Goal: Book appointment/travel/reservation

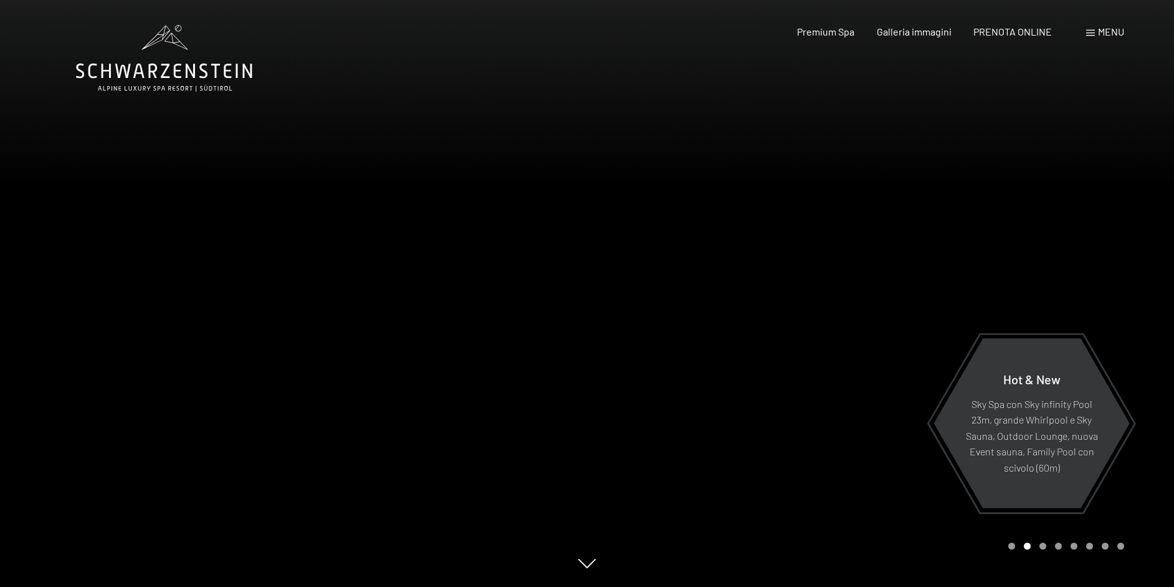
click at [1093, 31] on span at bounding box center [1090, 33] width 9 height 6
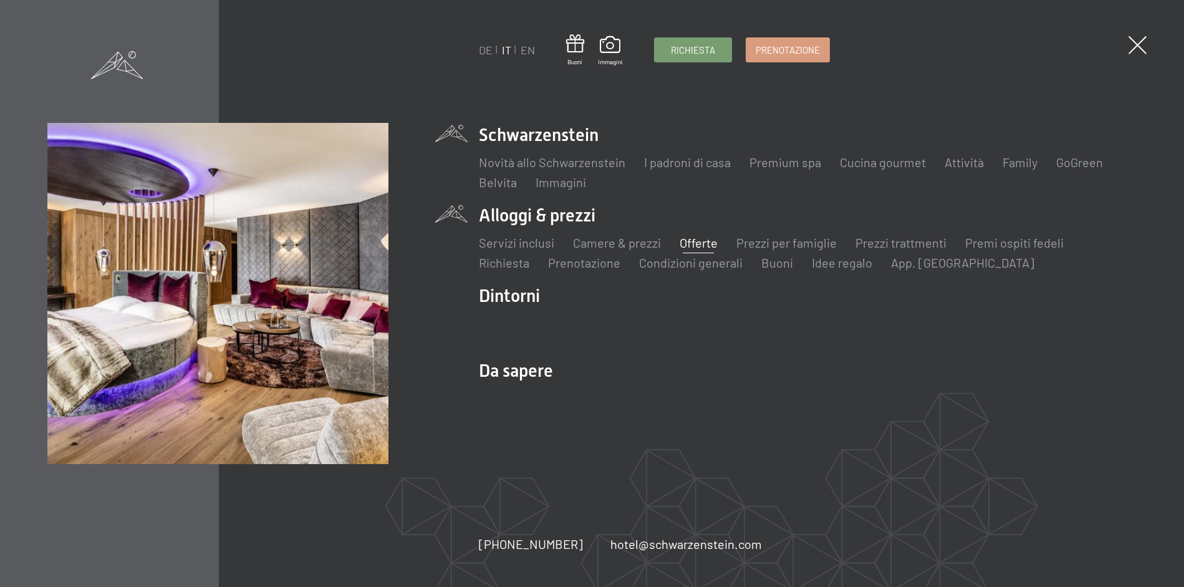
click at [701, 242] on link "Offerte" at bounding box center [698, 242] width 38 height 15
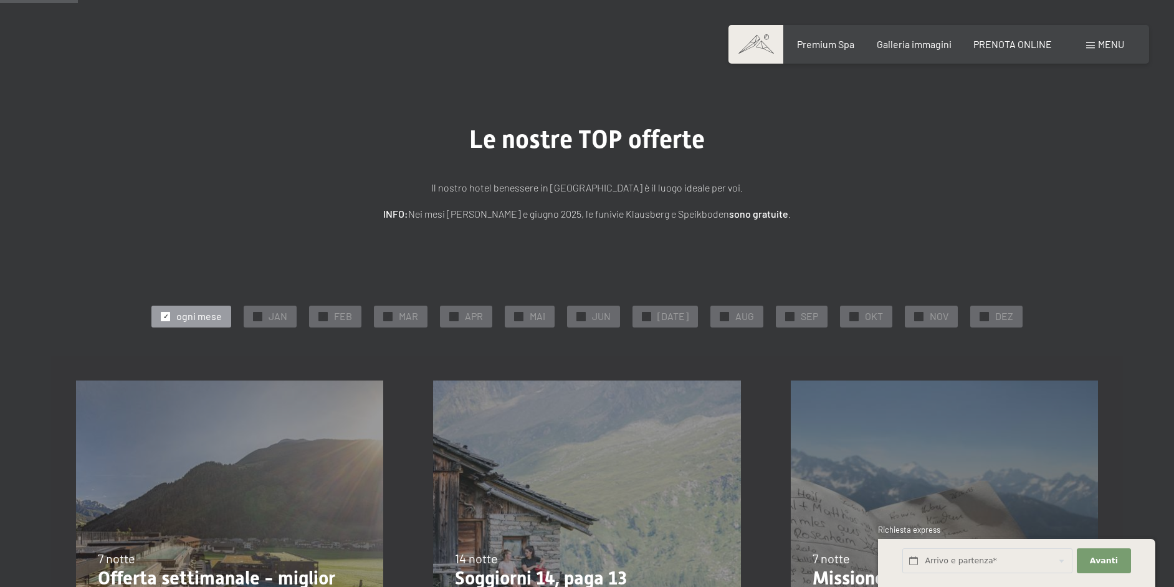
scroll to position [187, 0]
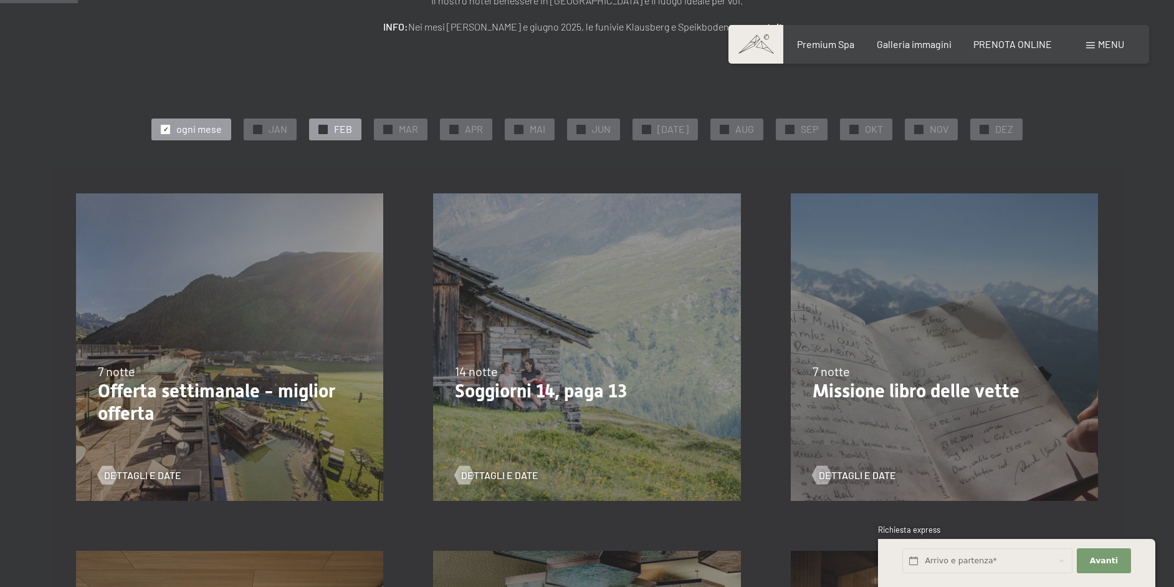
click at [343, 130] on span "FEB" at bounding box center [343, 129] width 18 height 14
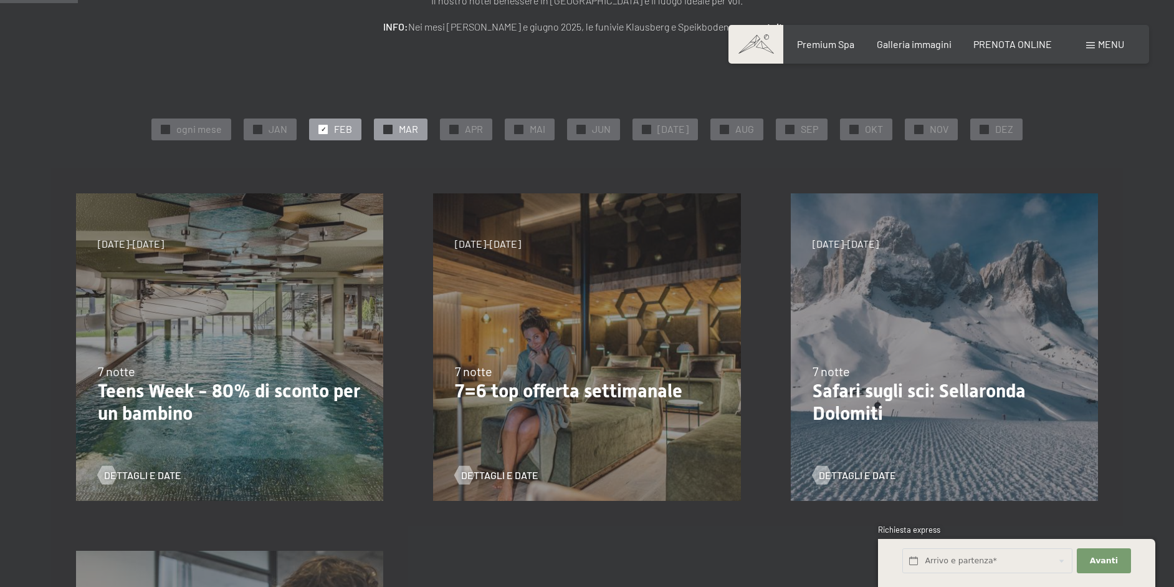
click at [388, 132] on div "✓ MAR" at bounding box center [401, 128] width 54 height 21
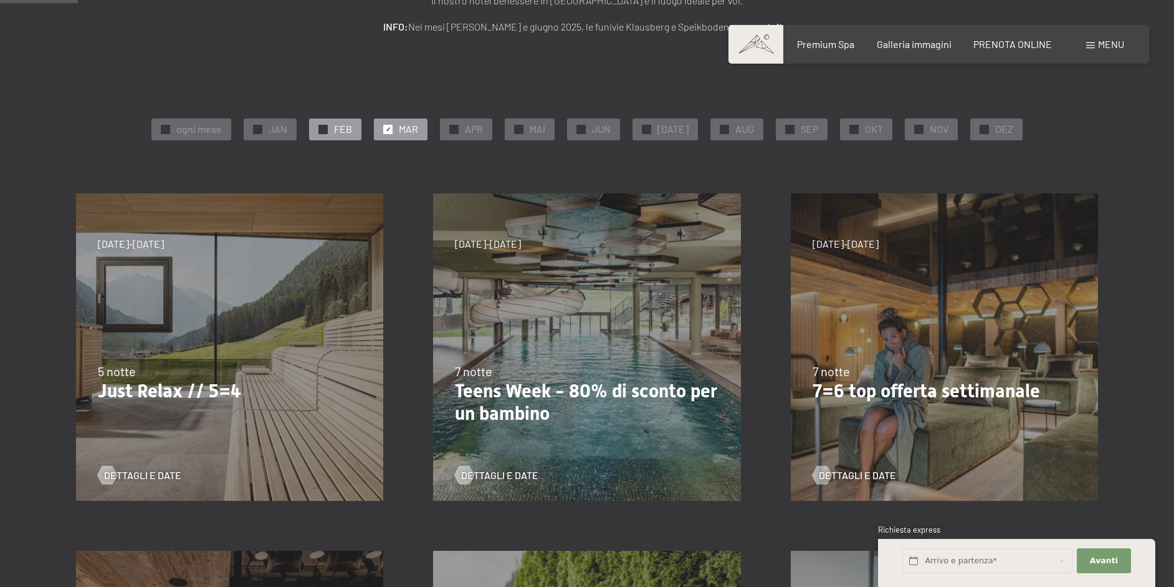
click at [352, 129] on span "FEB" at bounding box center [343, 129] width 18 height 14
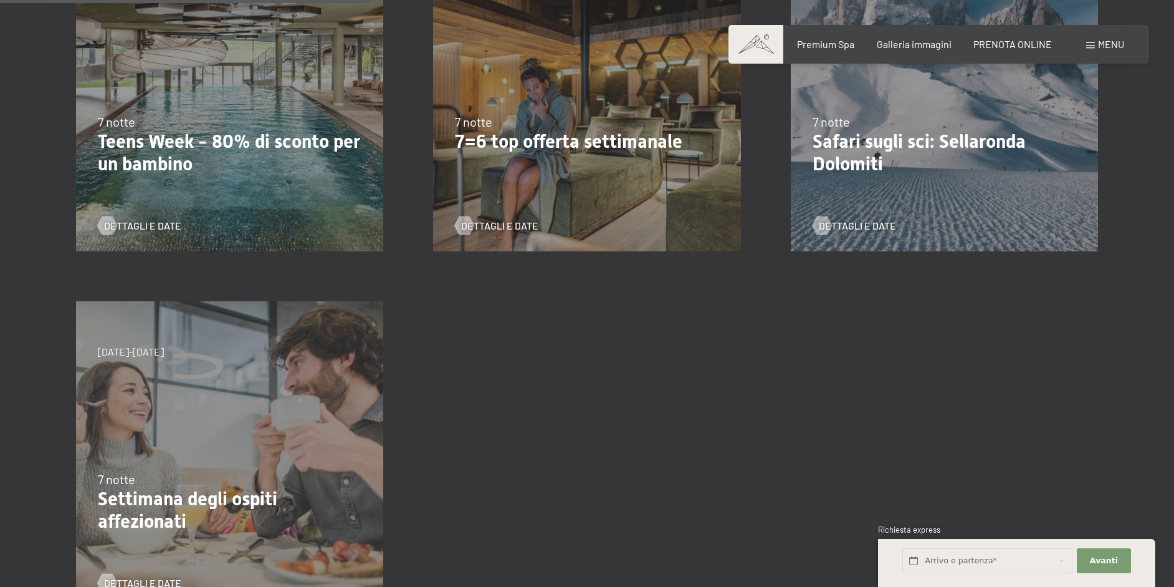
scroll to position [249, 0]
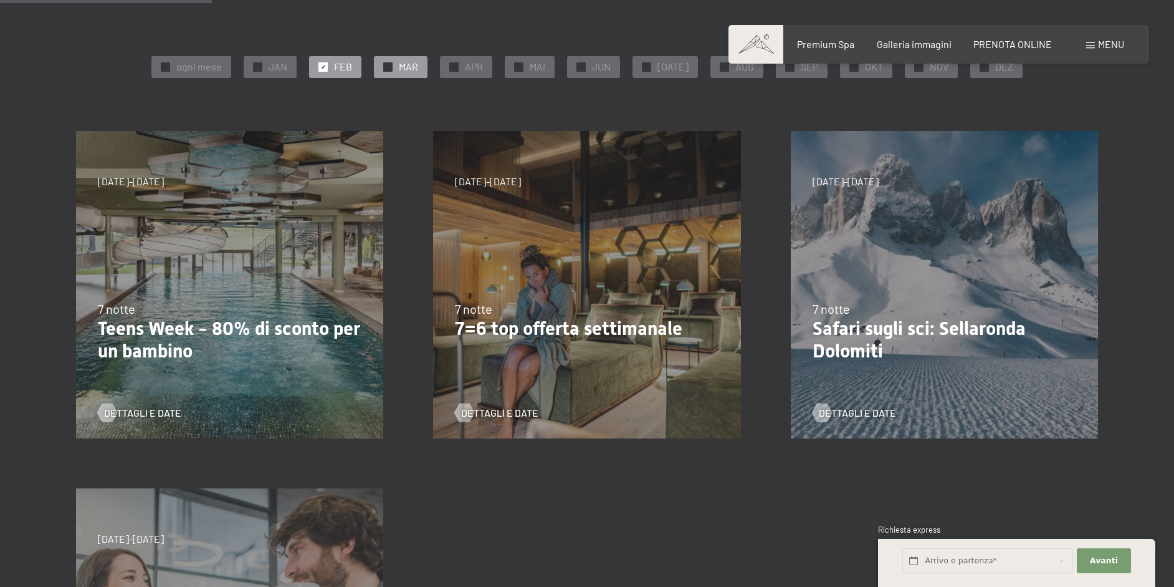
click at [391, 65] on span "✓" at bounding box center [388, 66] width 5 height 9
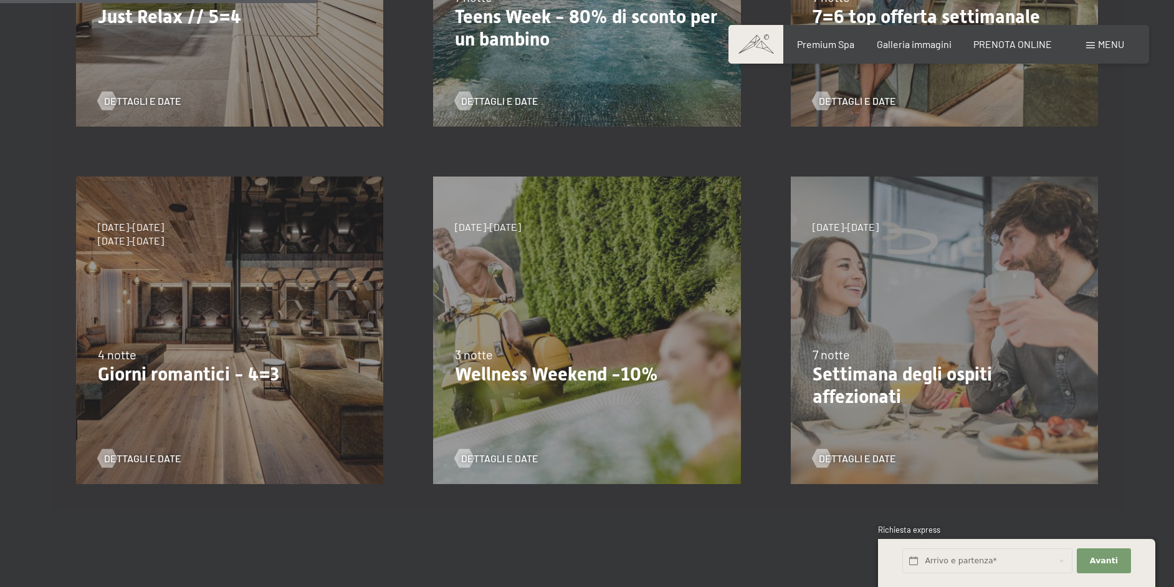
scroll to position [374, 0]
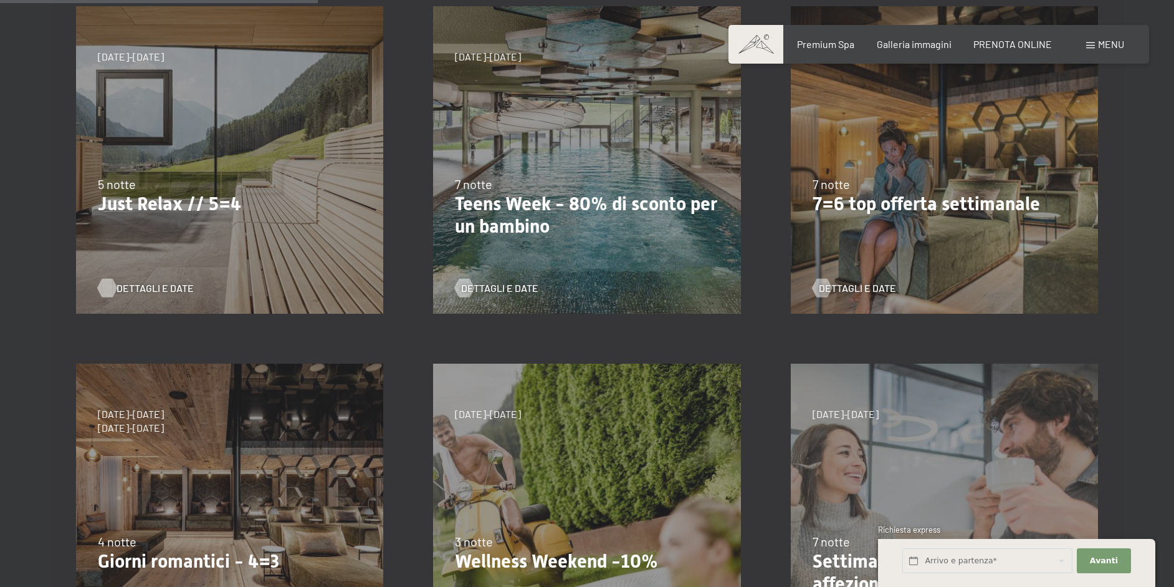
click at [151, 287] on span "Dettagli e Date" at bounding box center [155, 288] width 77 height 14
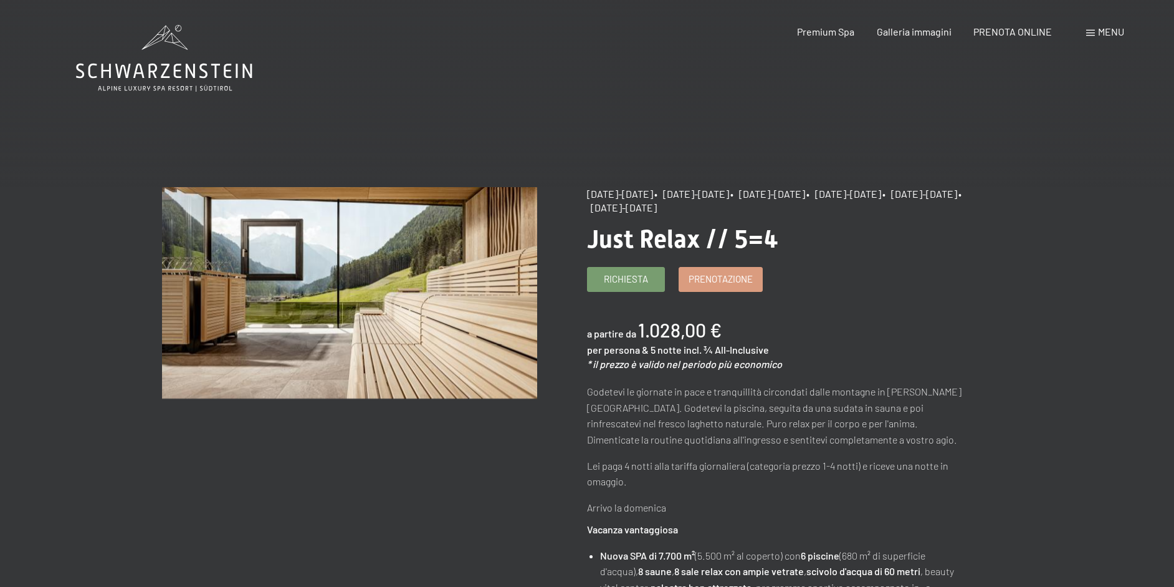
click at [633, 282] on span "Richiesta" at bounding box center [626, 277] width 44 height 13
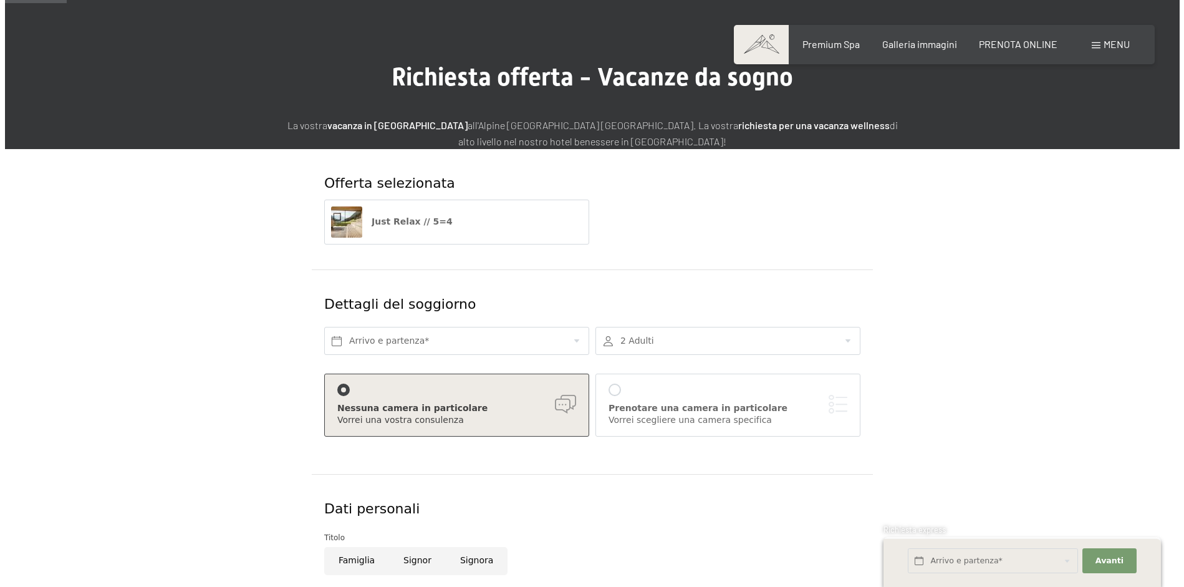
scroll to position [125, 0]
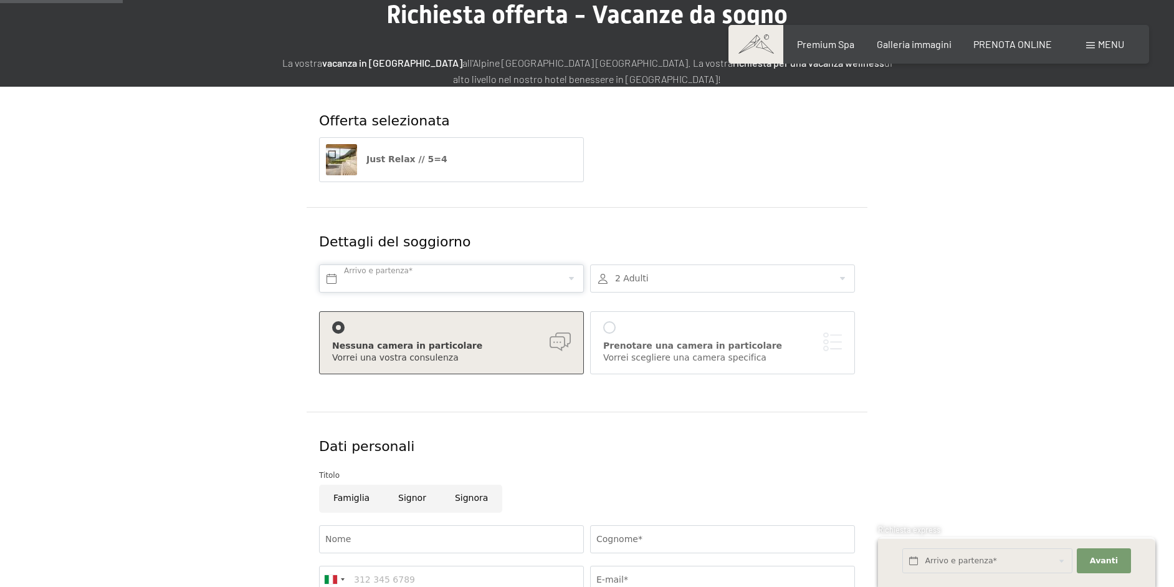
click at [436, 281] on input "text" at bounding box center [451, 278] width 265 height 28
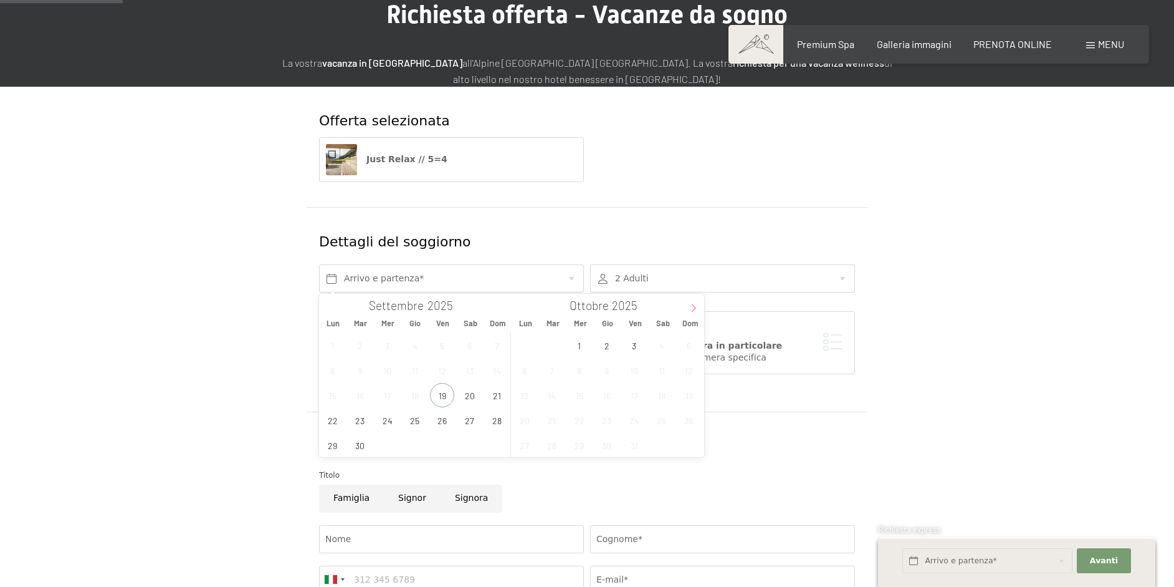
click at [692, 307] on icon at bounding box center [693, 308] width 9 height 9
type input "2026"
click at [527, 421] on span "19" at bounding box center [524, 420] width 24 height 24
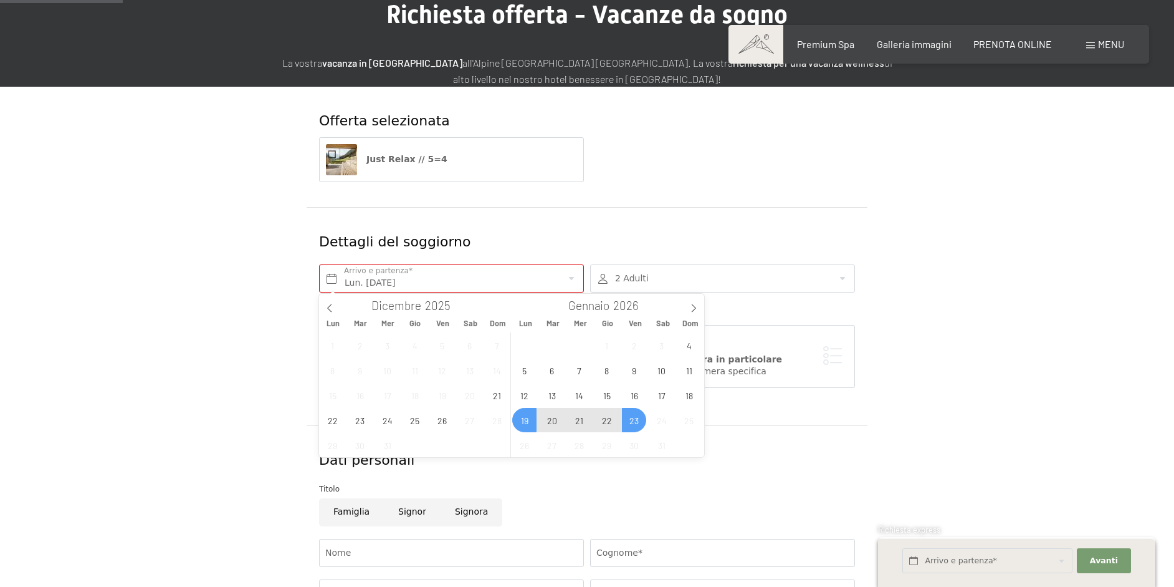
click at [635, 421] on span "23" at bounding box center [634, 420] width 24 height 24
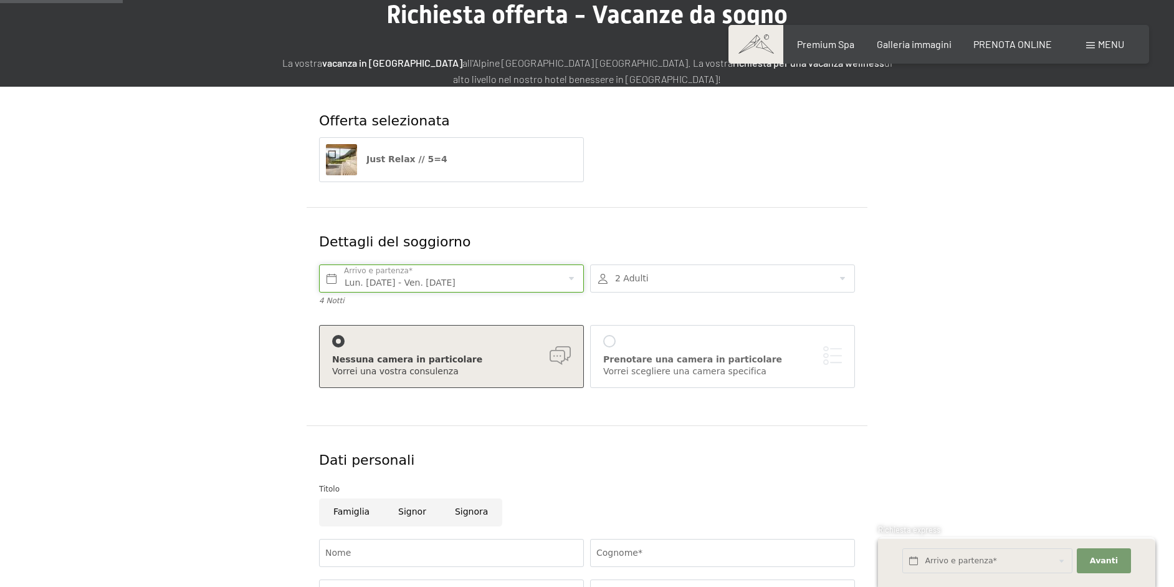
click at [563, 278] on input "Lun. 19/01/2026 - Ven. 23/01/2026" at bounding box center [451, 278] width 265 height 28
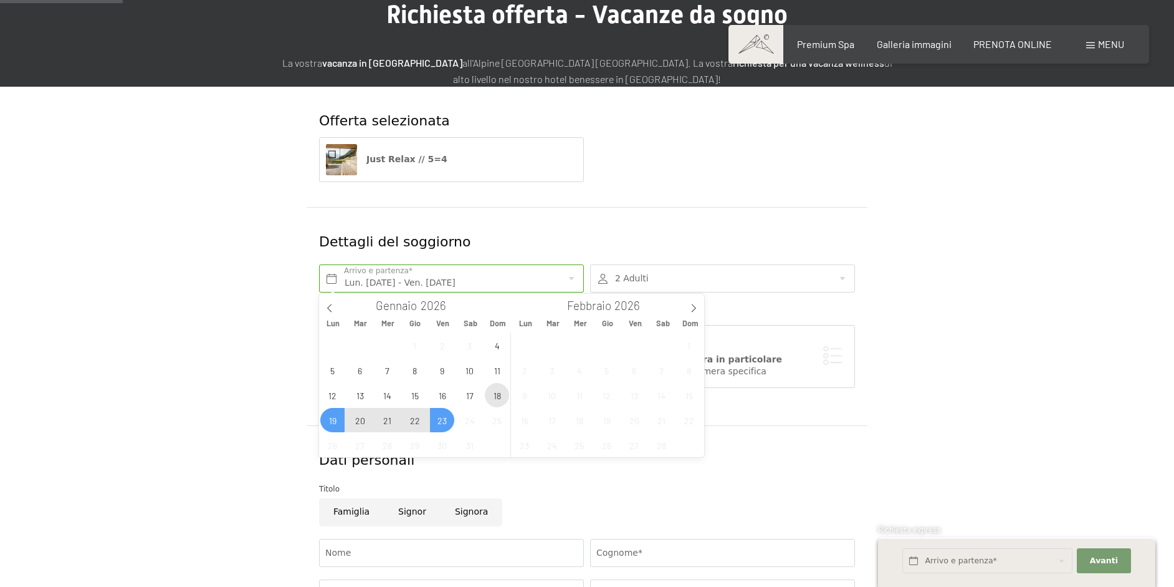
click at [502, 398] on span "18" at bounding box center [497, 395] width 24 height 24
click at [447, 421] on span "23" at bounding box center [442, 420] width 24 height 24
type input "Dom. 18/01/2026 - Ven. 23/01/2026"
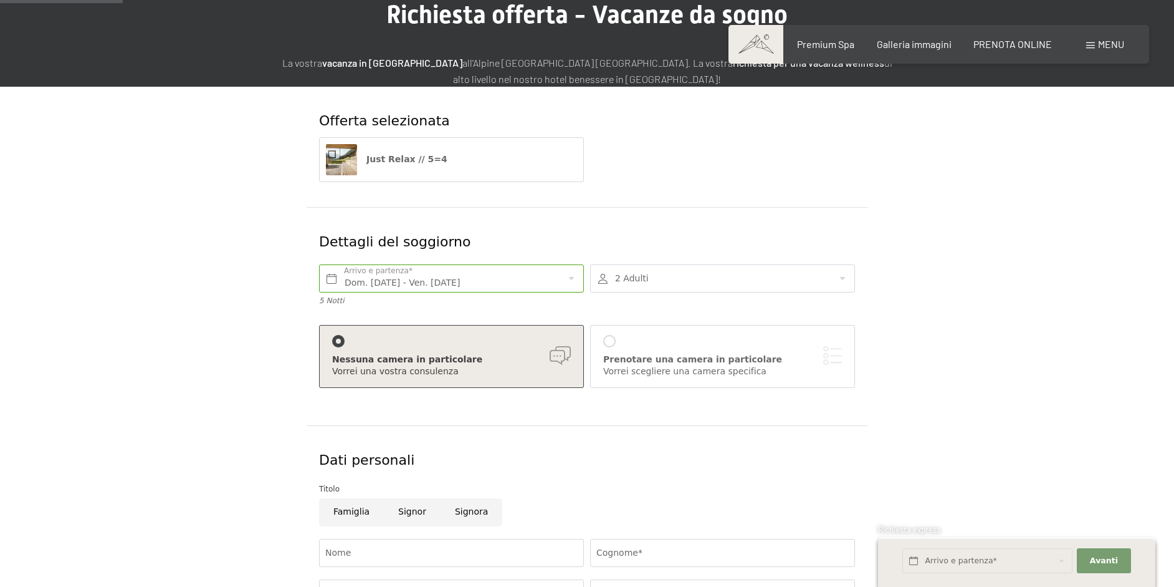
click at [904, 329] on form "Offerta selezionata Just Relax // 5=4 Dettagli del soggiorno Dom. 18/01/2026 - …" at bounding box center [587, 459] width 851 height 745
click at [669, 347] on div "Prenotare una camera in particolare Vorrei scegliere una camera specifica" at bounding box center [722, 356] width 239 height 43
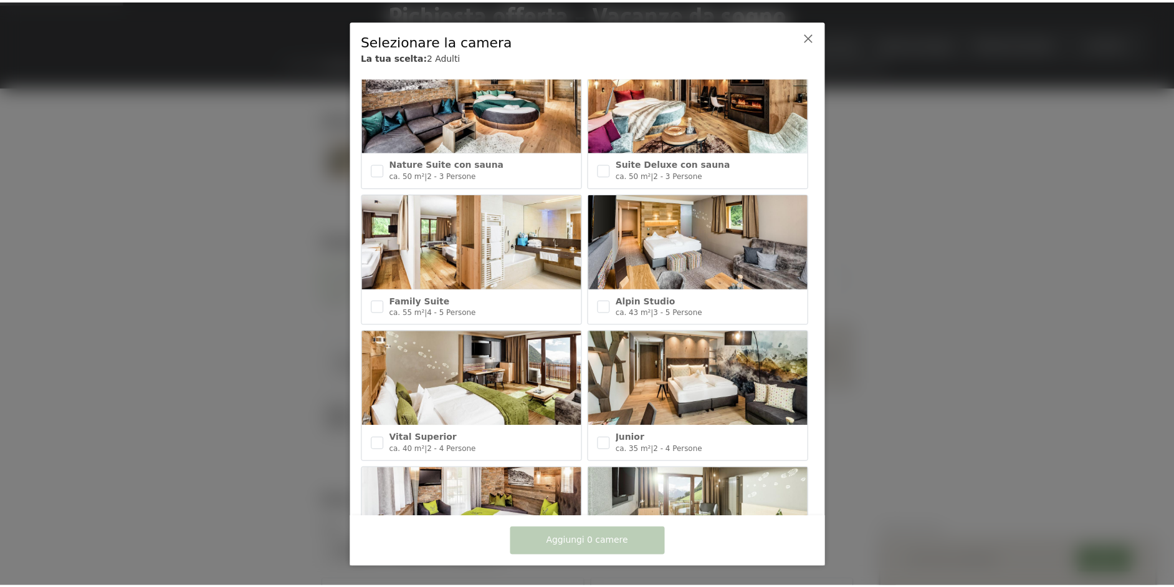
scroll to position [62, 0]
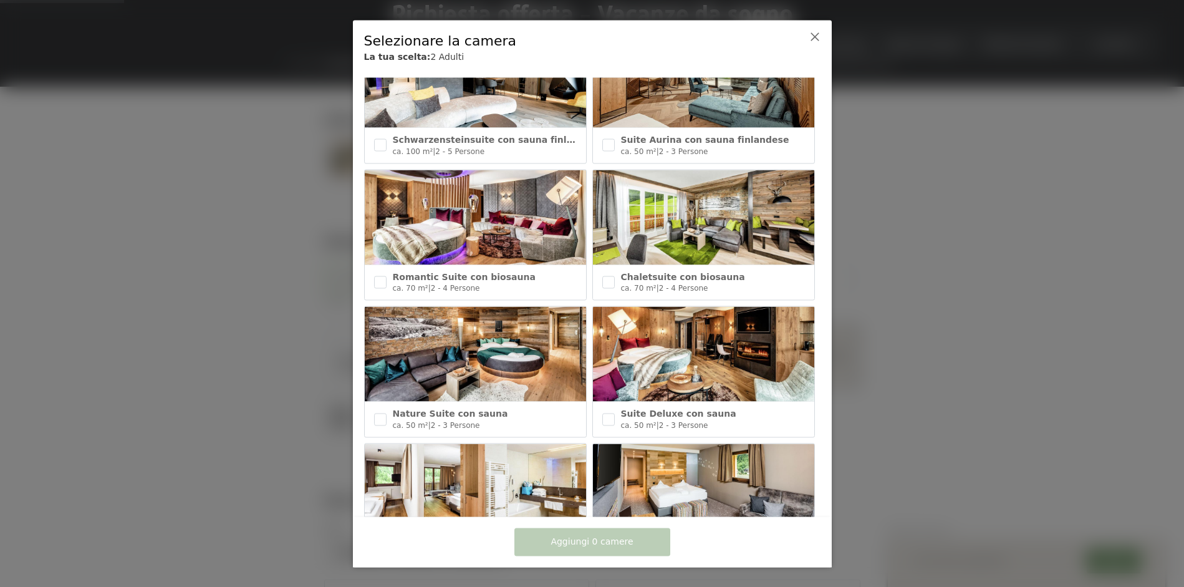
click at [815, 45] on div at bounding box center [803, 49] width 39 height 47
click at [817, 38] on icon at bounding box center [815, 36] width 10 height 10
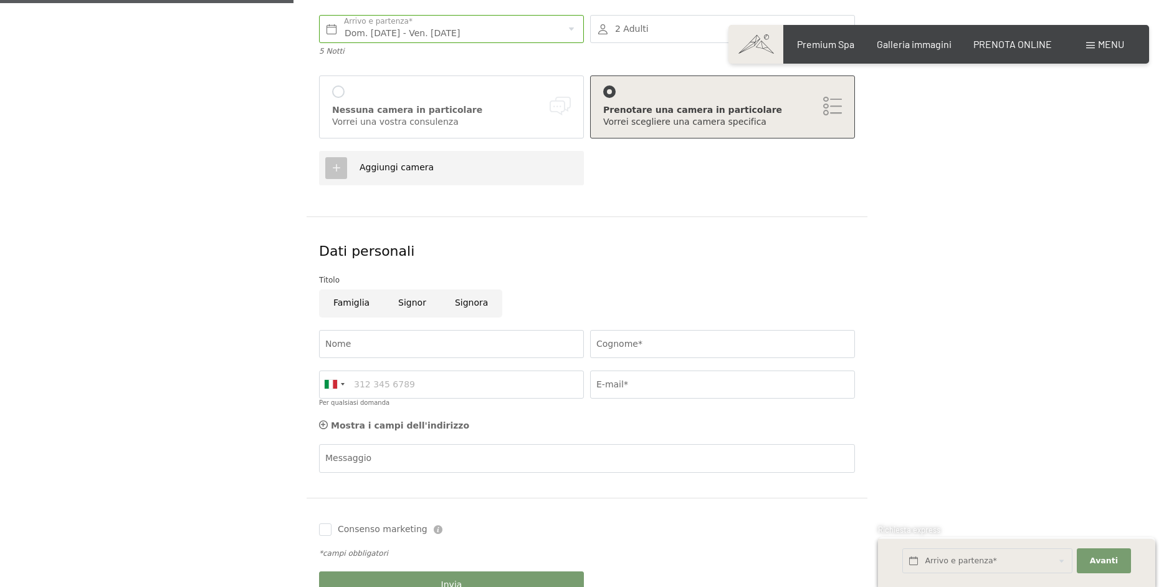
scroll to position [312, 0]
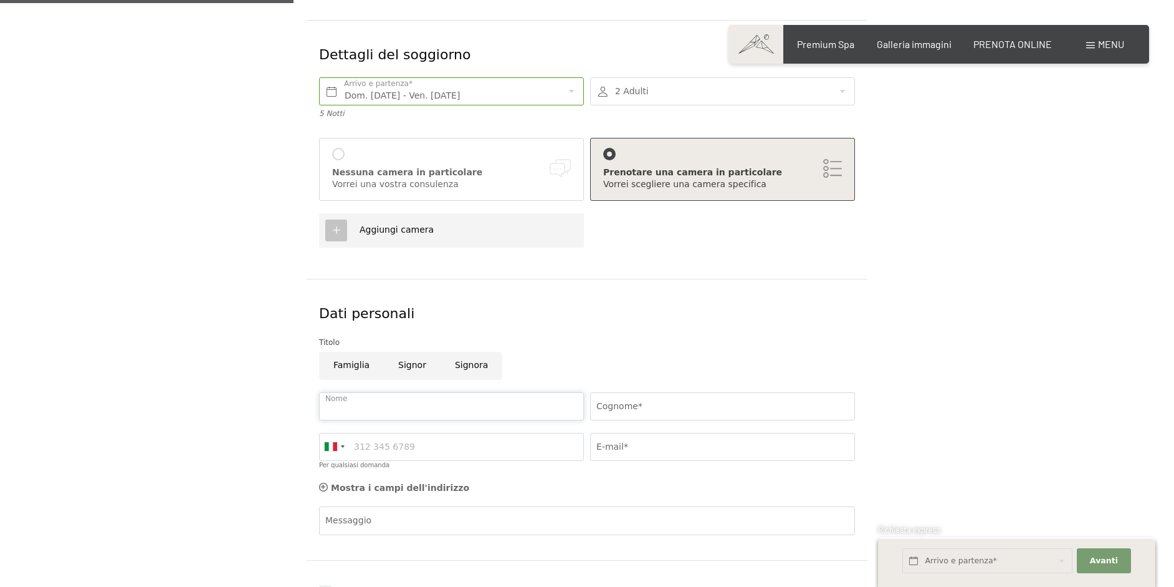
click at [422, 408] on input "Nome" at bounding box center [451, 406] width 265 height 28
type input "Manuel"
type input "Lancini"
type input "lancinimanu@virgilio.it"
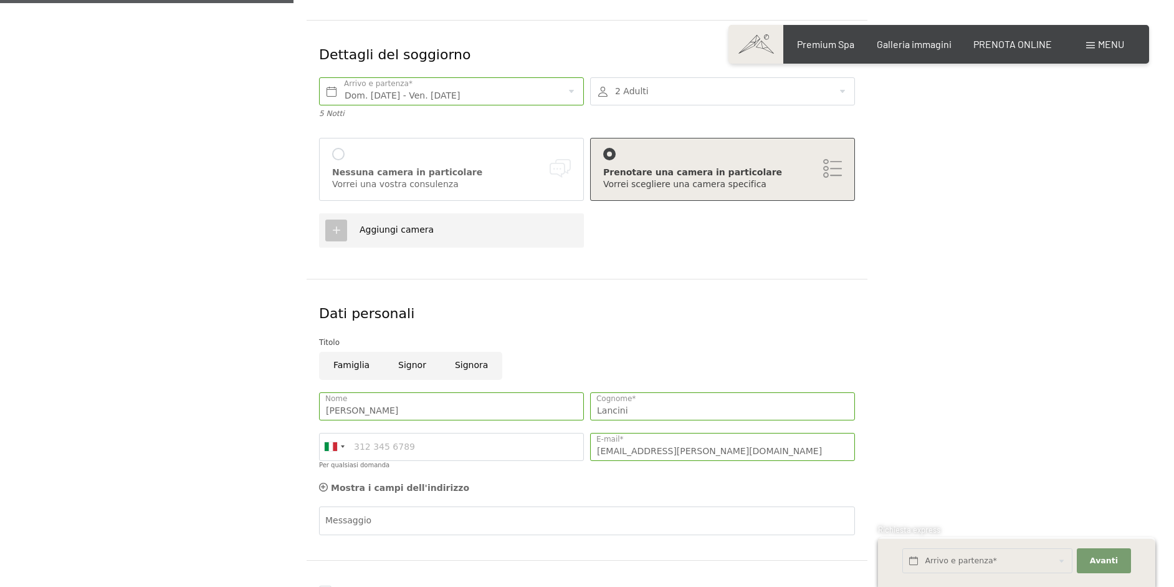
click at [1036, 431] on div "Offerta selezionata Just Relax // 5=4 Dettagli del soggiorno Dom. 18/01/2026 - …" at bounding box center [587, 293] width 944 height 786
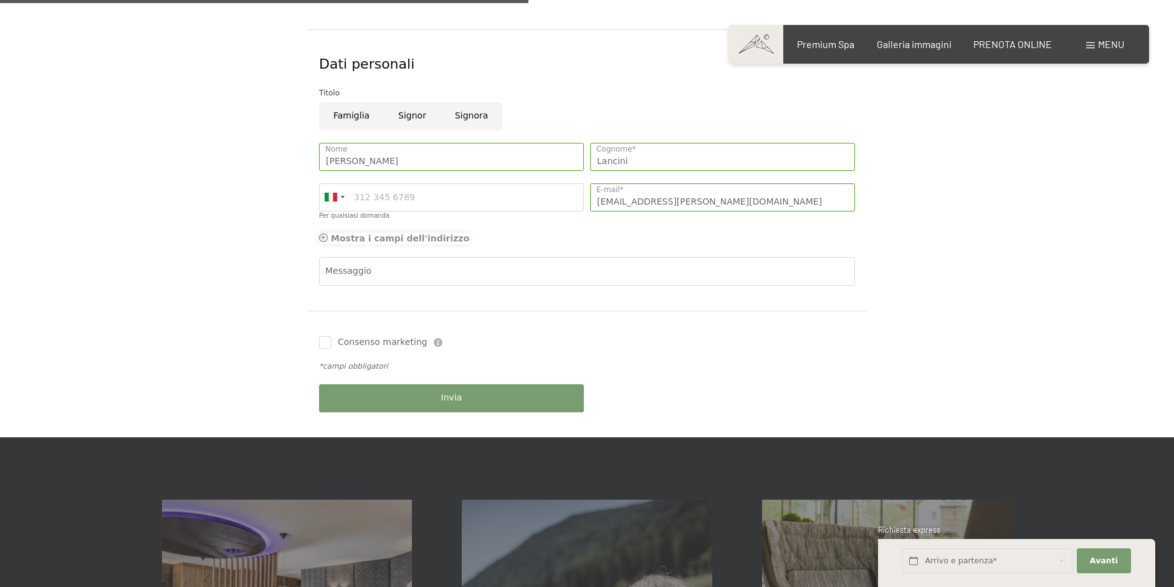
click at [332, 239] on span "Mostra i campi dell'indirizzo" at bounding box center [400, 238] width 138 height 10
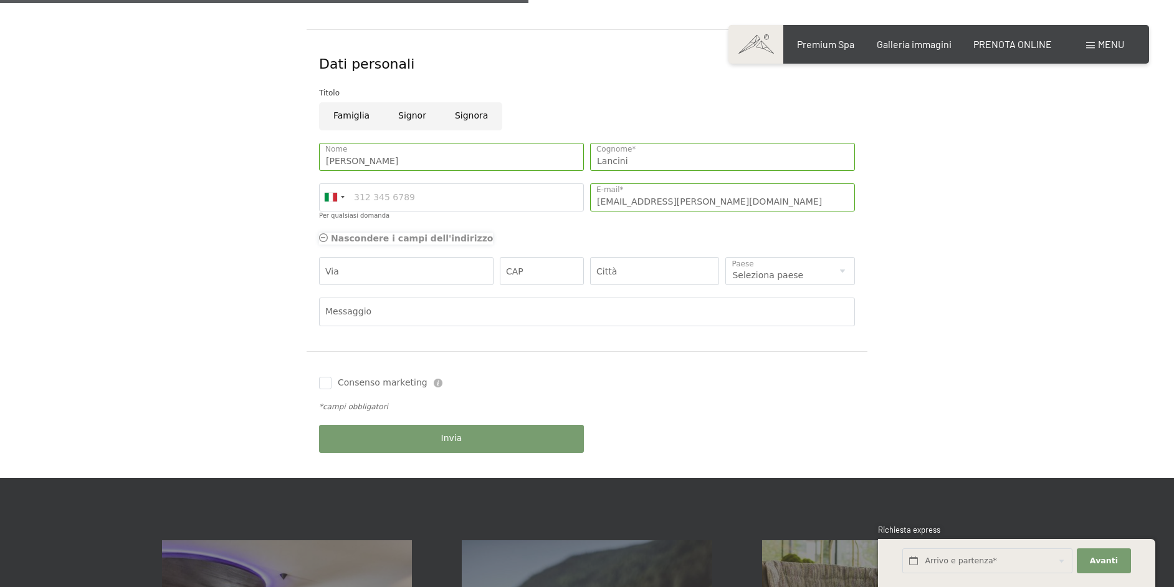
click at [332, 239] on span "Nascondere i campi dell'indirizzo" at bounding box center [412, 238] width 162 height 10
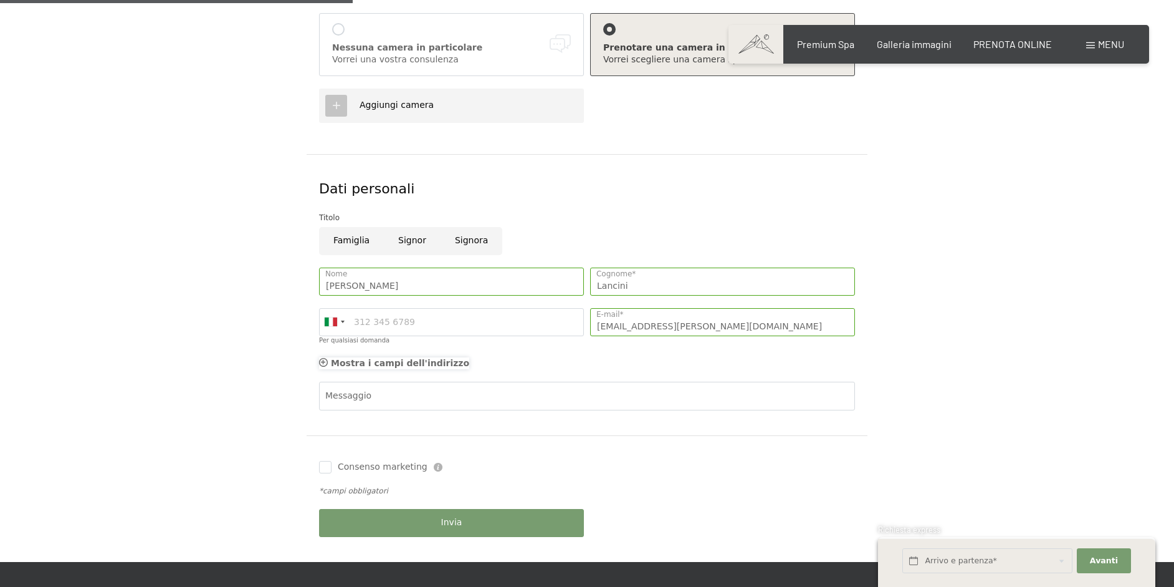
scroll to position [374, 0]
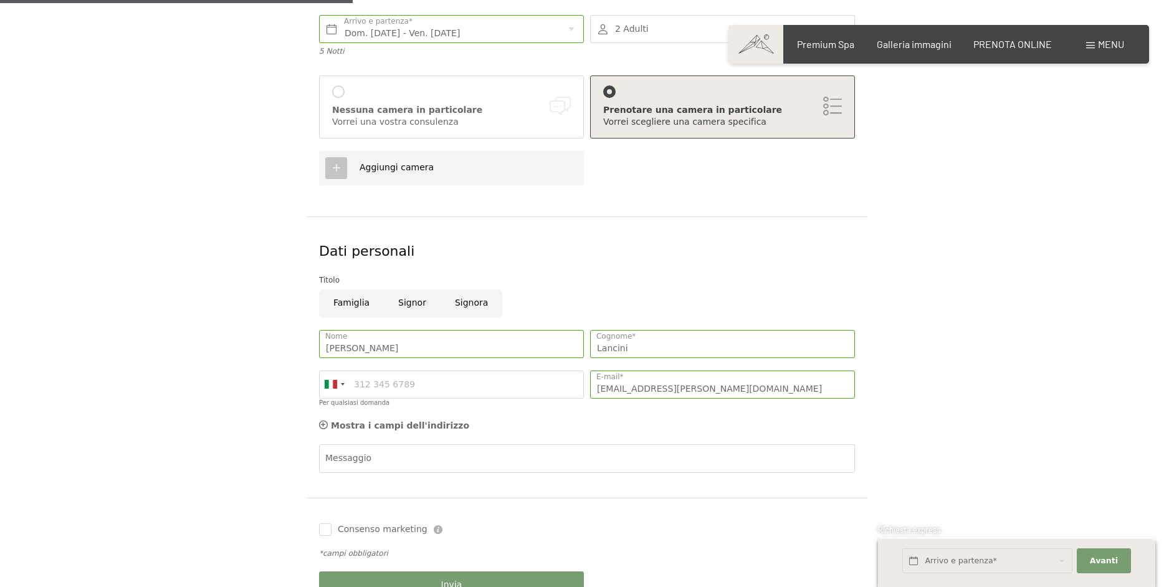
click at [401, 303] on input "Signor" at bounding box center [412, 303] width 57 height 28
click at [409, 306] on input "Signor" at bounding box center [412, 303] width 57 height 28
click at [409, 300] on input "Signor" at bounding box center [412, 303] width 57 height 28
radio input "true"
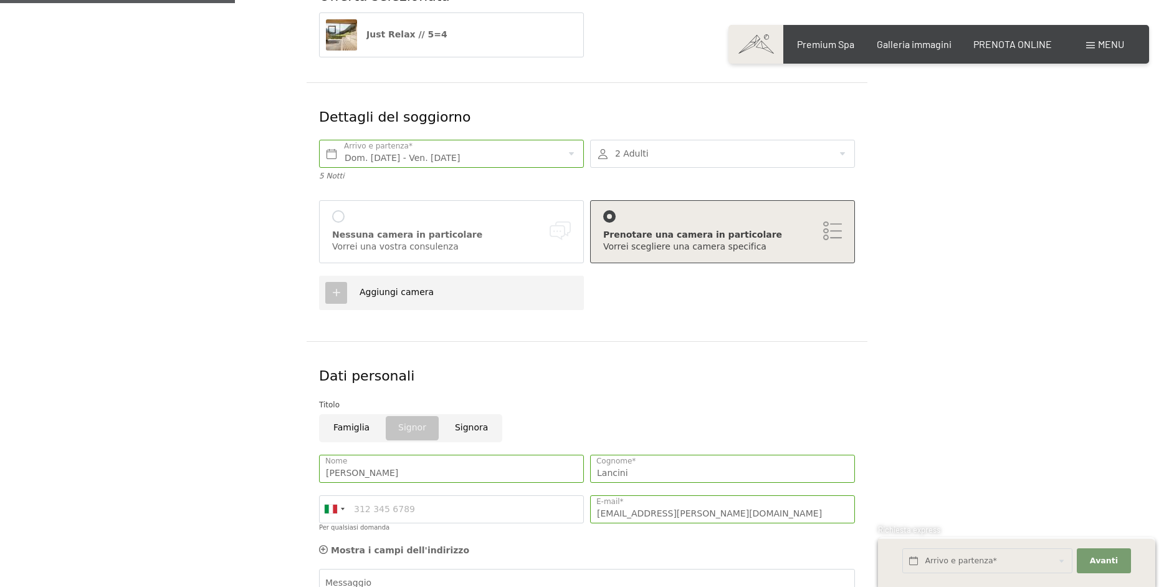
click at [332, 214] on div "Nessuna camera in particolare Vorrei una vostra consulenza" at bounding box center [451, 231] width 265 height 63
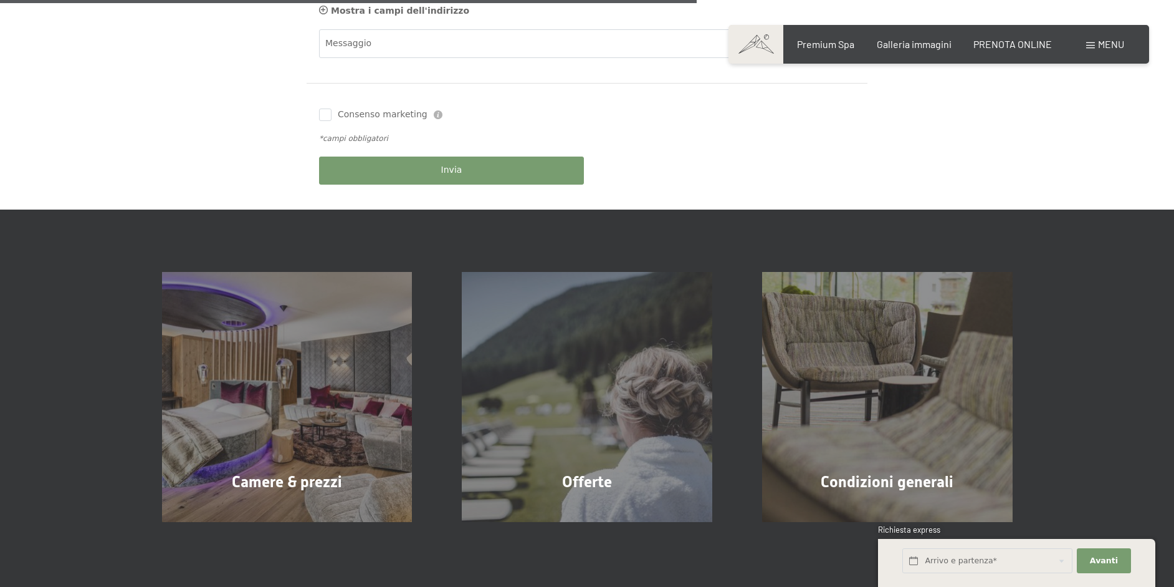
scroll to position [561, 0]
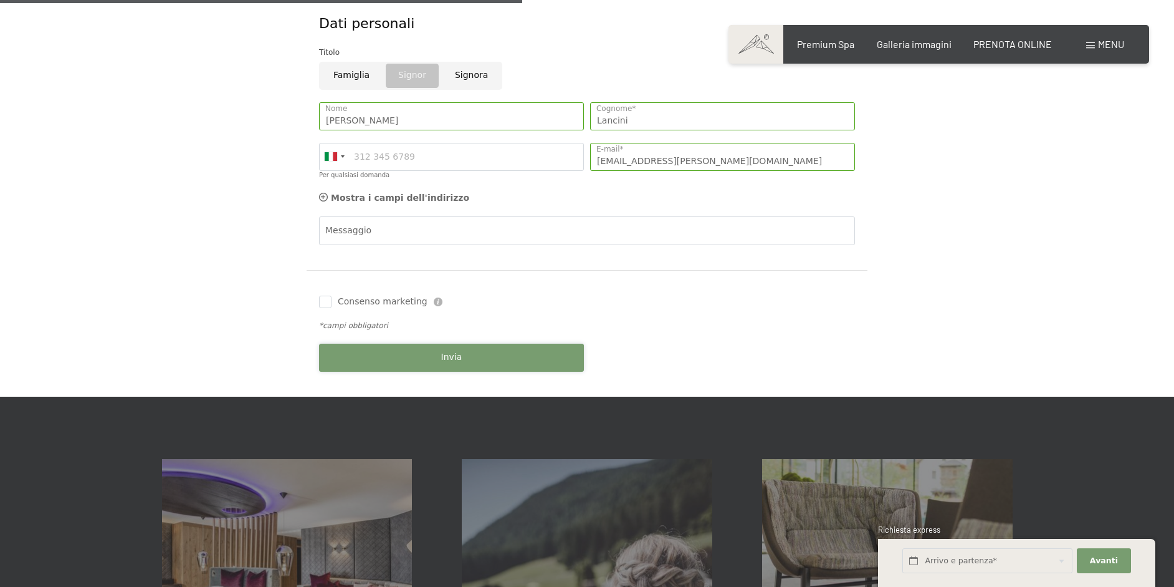
click at [476, 352] on button "Invia" at bounding box center [451, 357] width 265 height 28
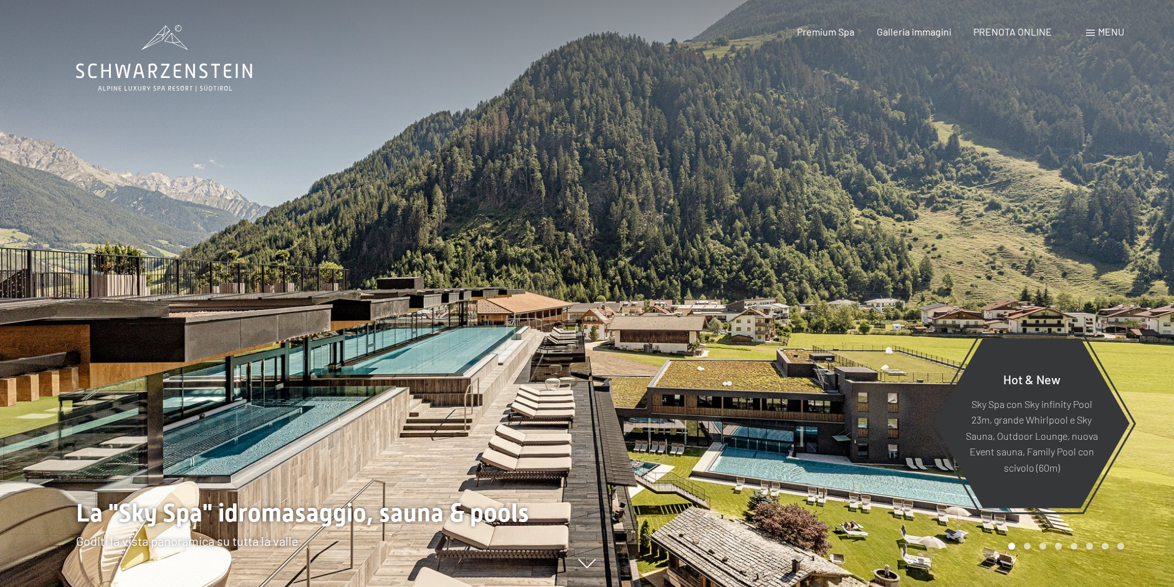
click at [1093, 29] on div "Menu" at bounding box center [1105, 32] width 38 height 14
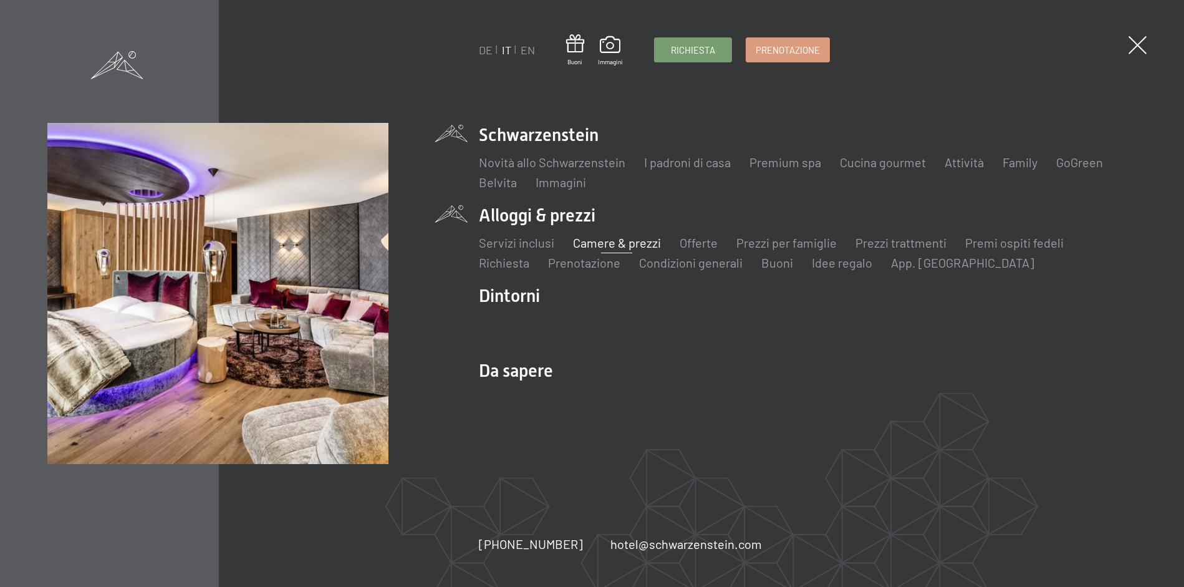
click at [613, 243] on link "Camere & prezzi" at bounding box center [617, 242] width 88 height 15
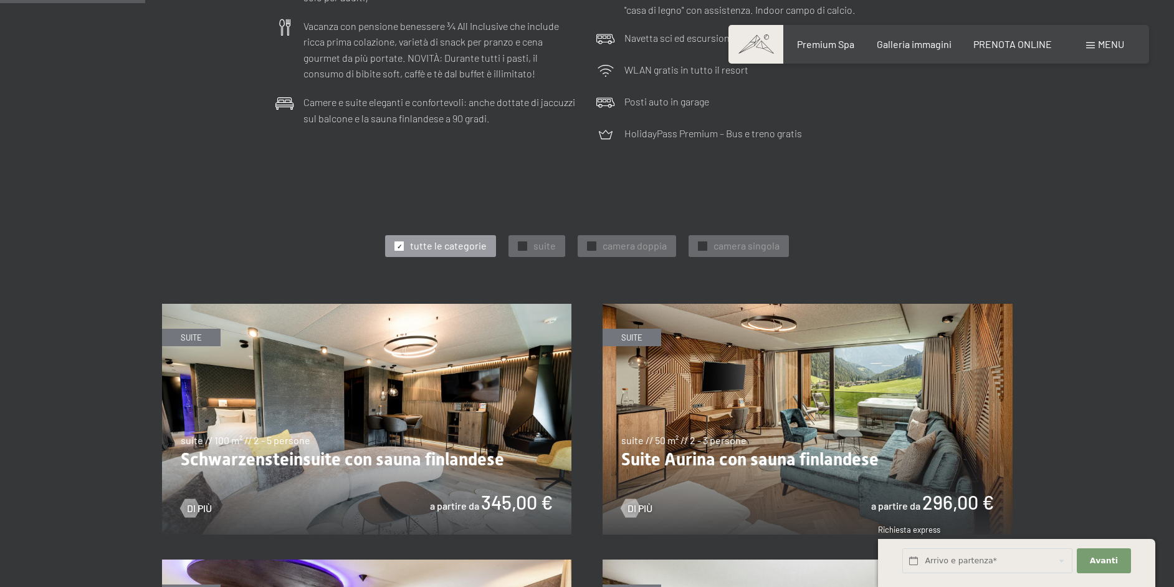
drag, startPoint x: 867, startPoint y: 295, endPoint x: 861, endPoint y: 340, distance: 45.3
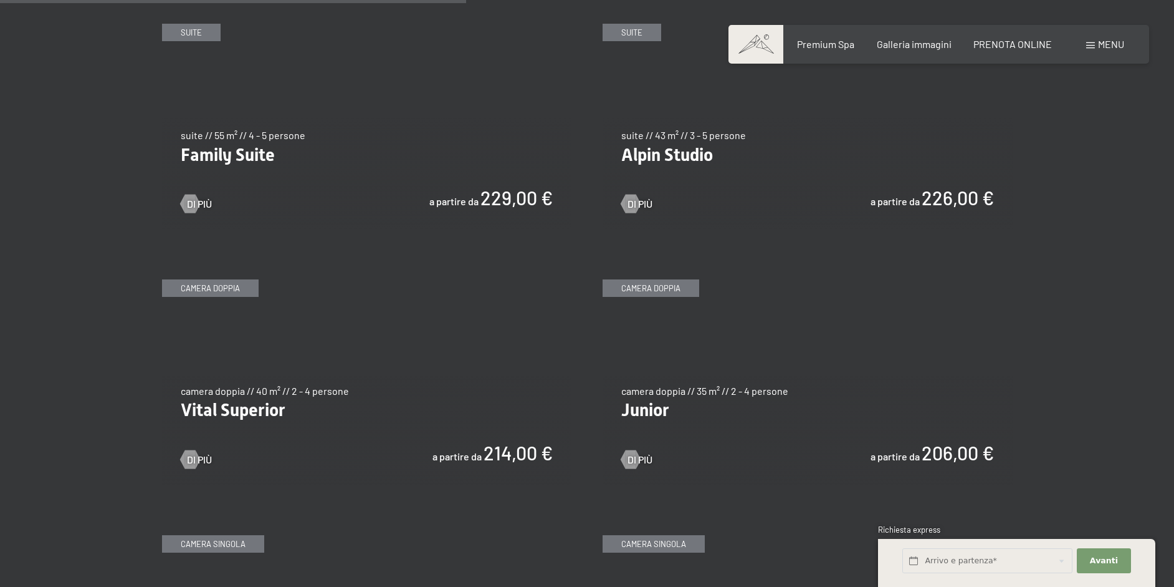
scroll to position [1586, 0]
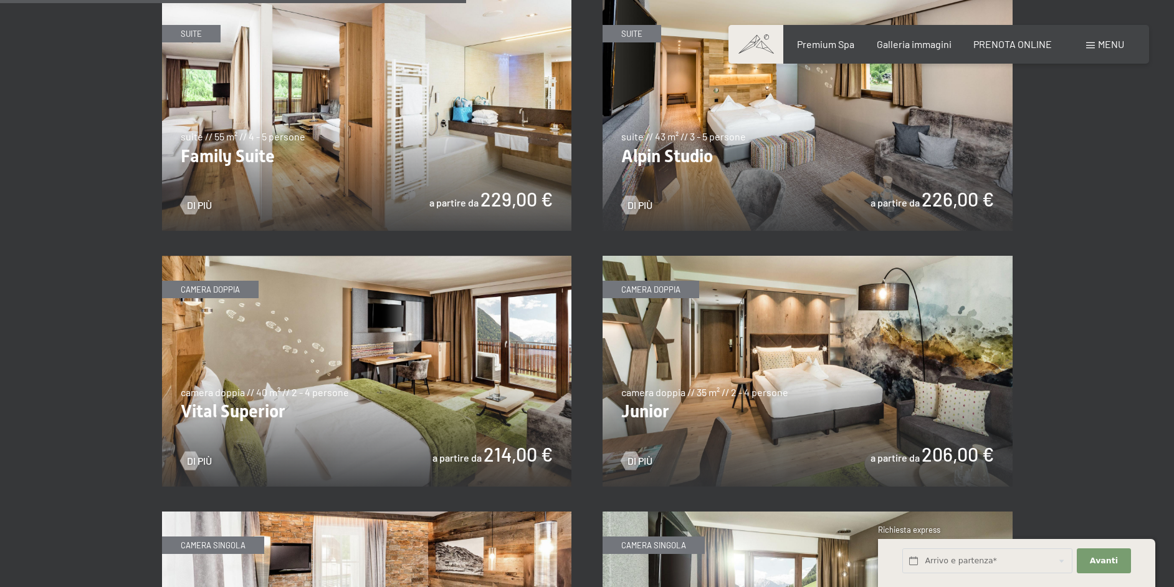
drag, startPoint x: 865, startPoint y: 206, endPoint x: 690, endPoint y: 198, distance: 175.4
click at [195, 454] on div at bounding box center [189, 460] width 11 height 19
click at [743, 410] on img at bounding box center [808, 371] width 410 height 231
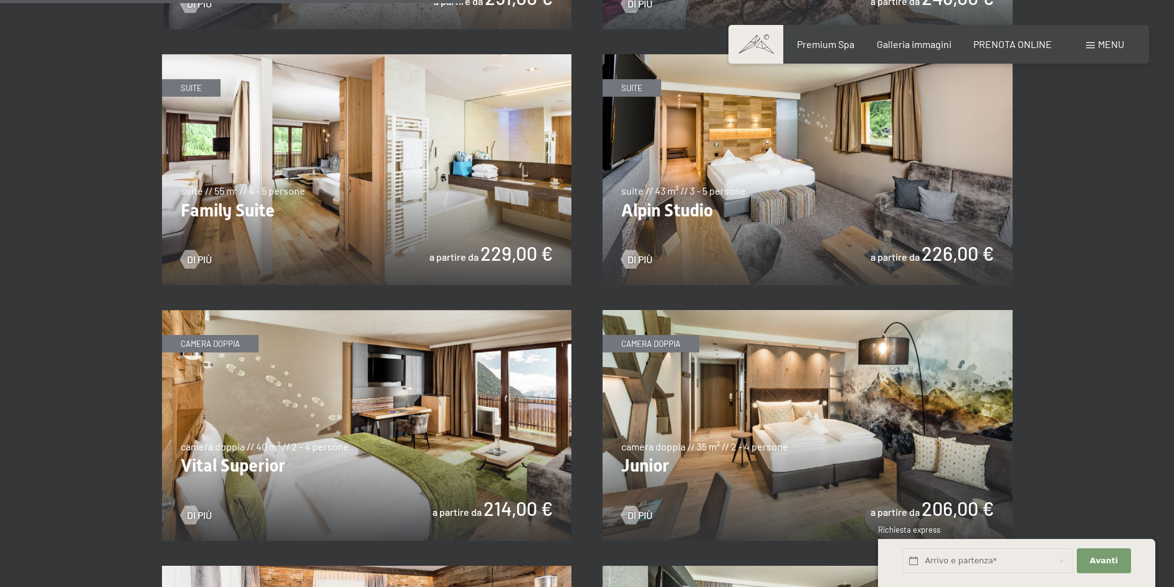
drag, startPoint x: 1171, startPoint y: 242, endPoint x: 1153, endPoint y: 201, distance: 44.7
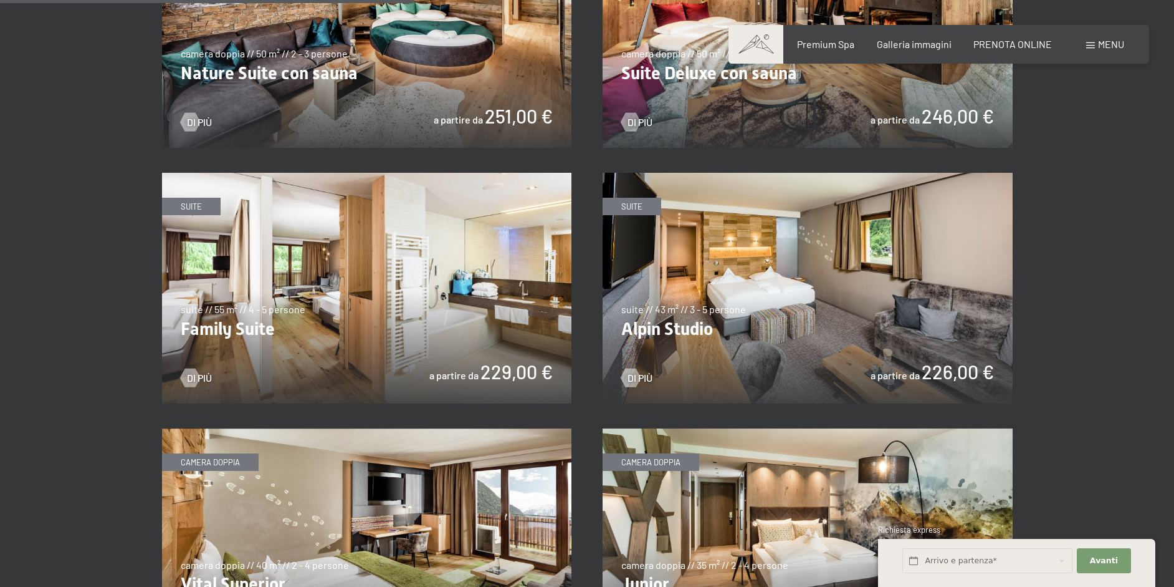
drag, startPoint x: 1159, startPoint y: 216, endPoint x: 1138, endPoint y: 191, distance: 33.6
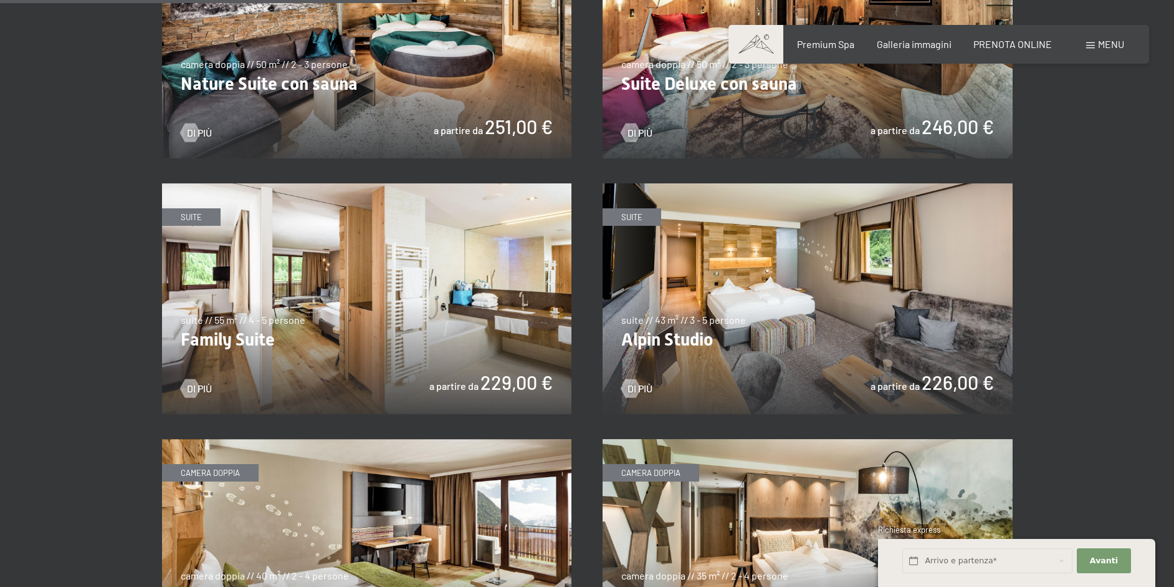
click at [857, 277] on img at bounding box center [808, 298] width 410 height 231
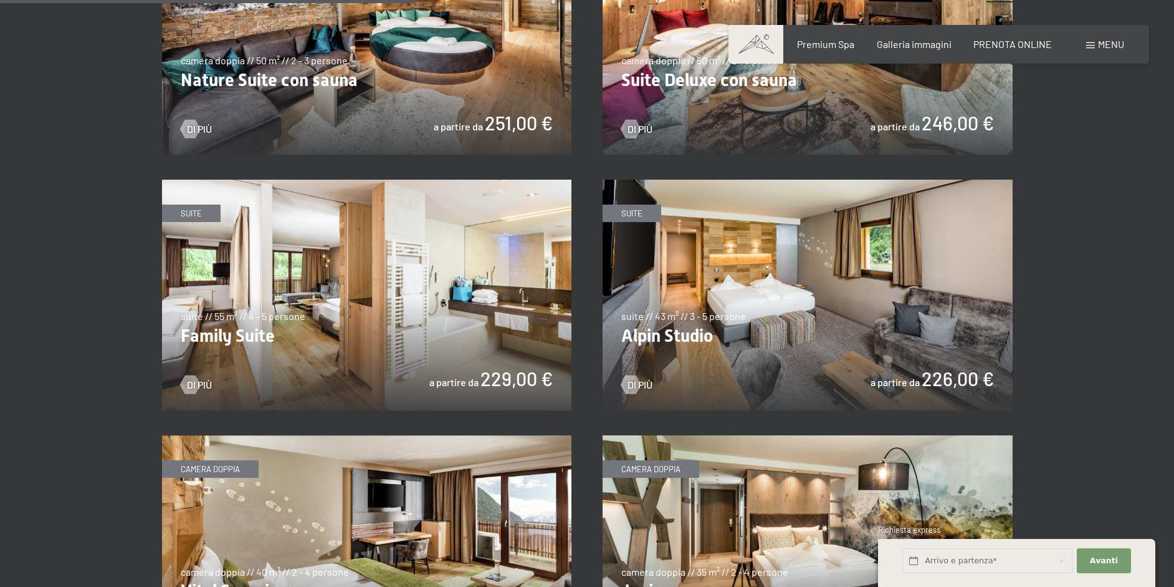
drag, startPoint x: 562, startPoint y: 291, endPoint x: 564, endPoint y: 226, distance: 64.9
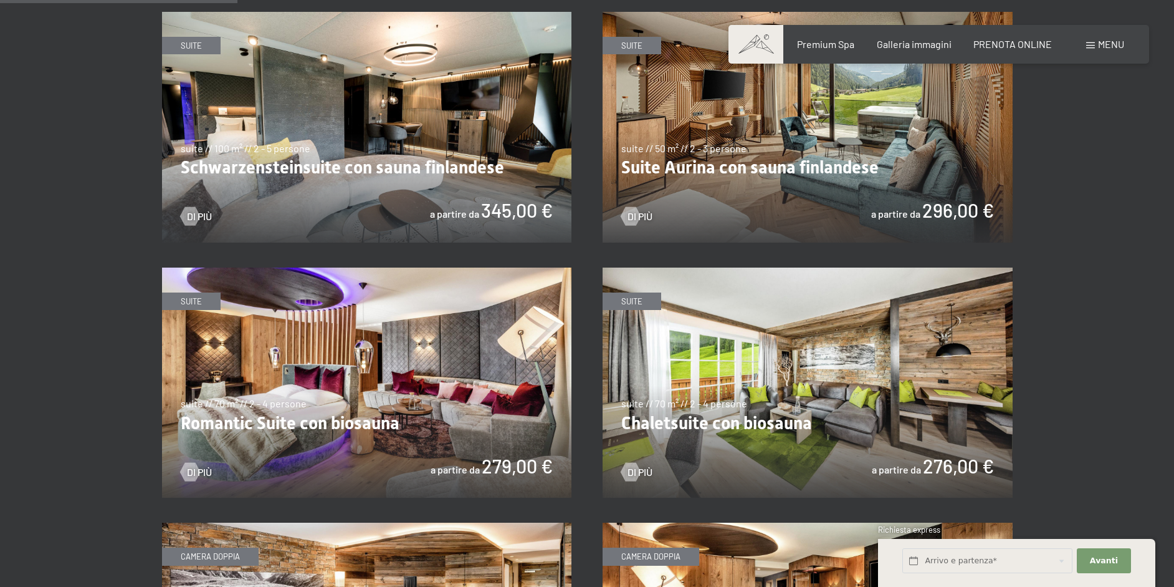
scroll to position [803, 0]
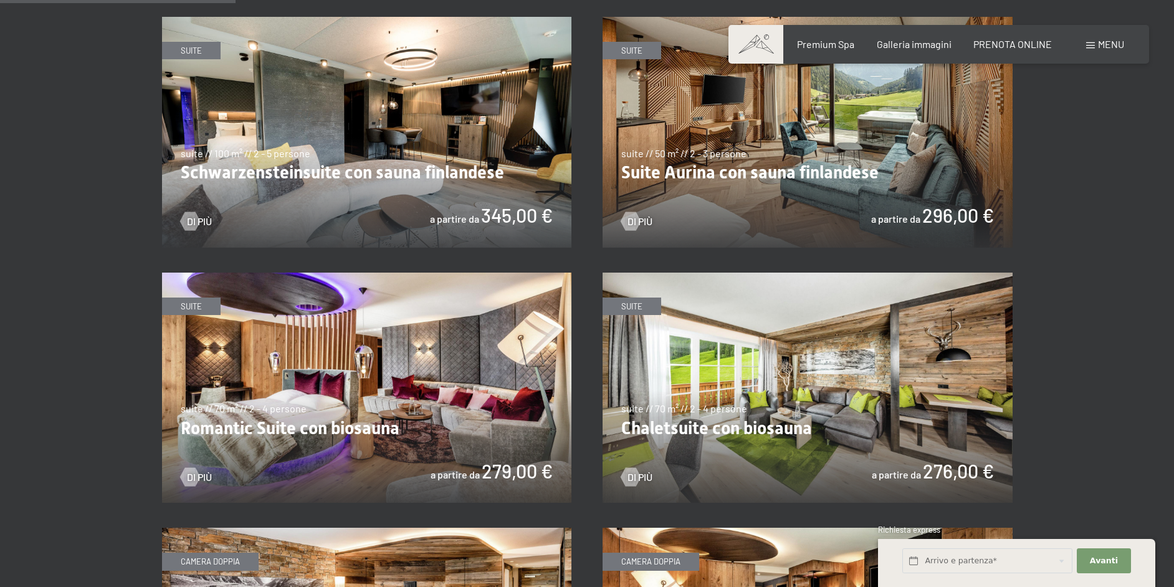
click at [810, 138] on img at bounding box center [808, 132] width 410 height 231
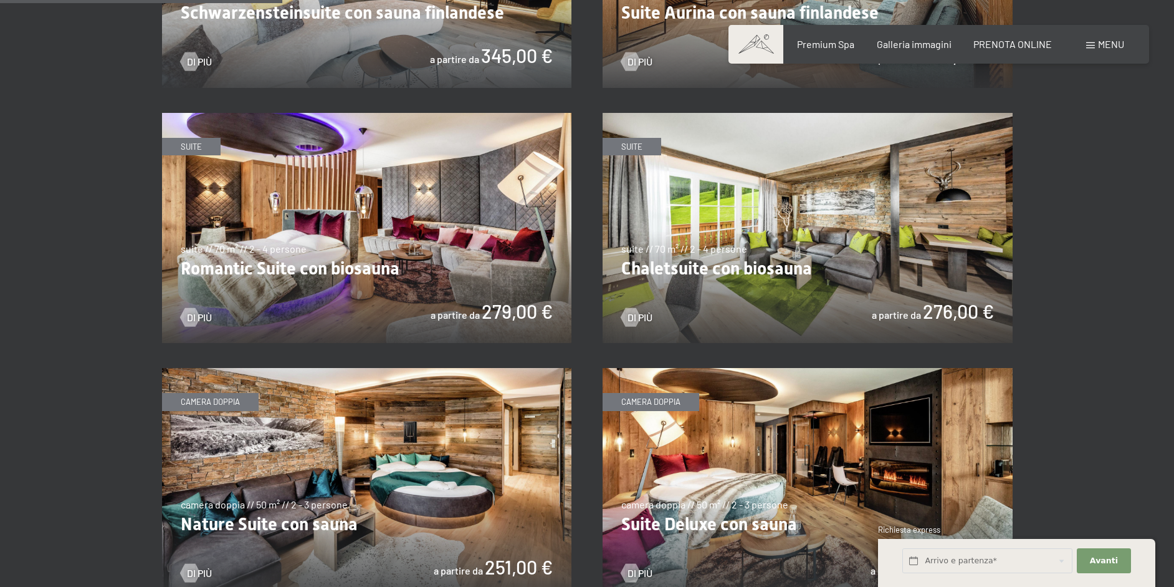
scroll to position [969, 0]
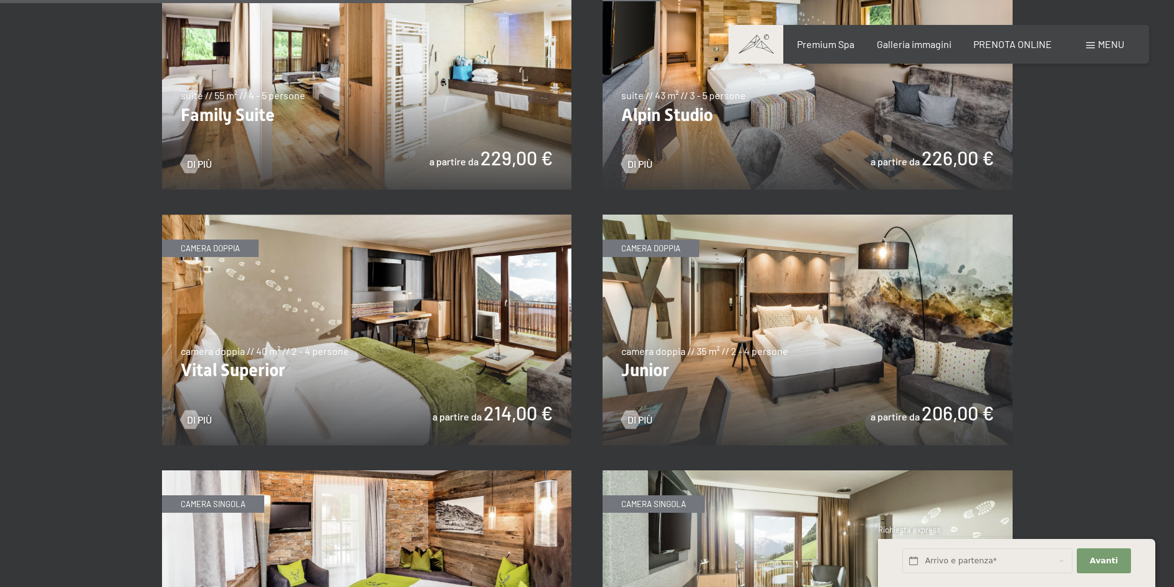
drag, startPoint x: 1060, startPoint y: 283, endPoint x: 1008, endPoint y: 348, distance: 82.9
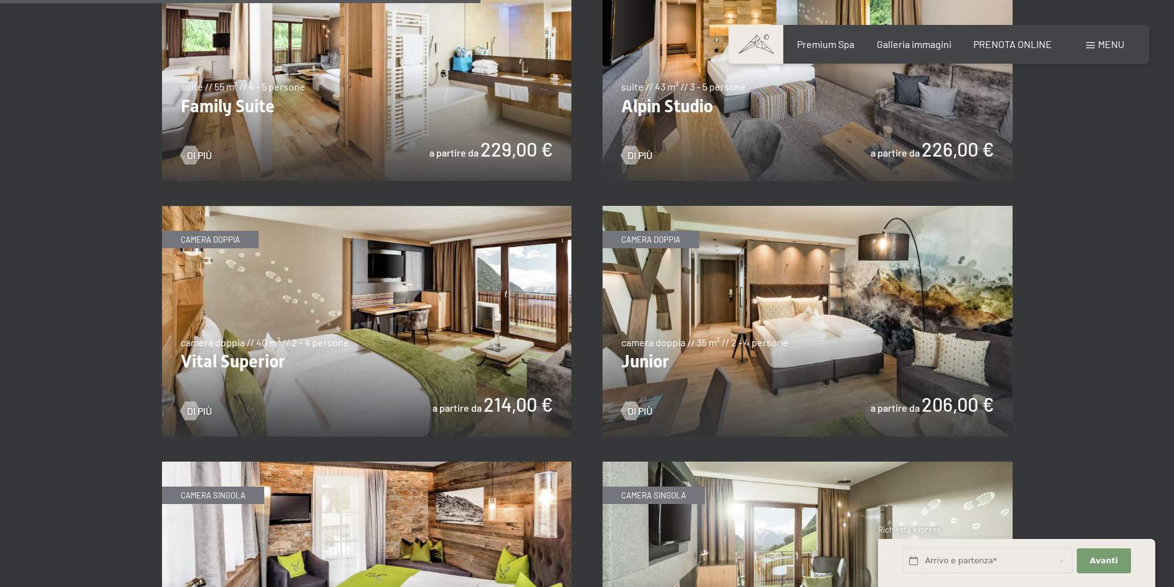
click at [870, 317] on img at bounding box center [808, 321] width 410 height 231
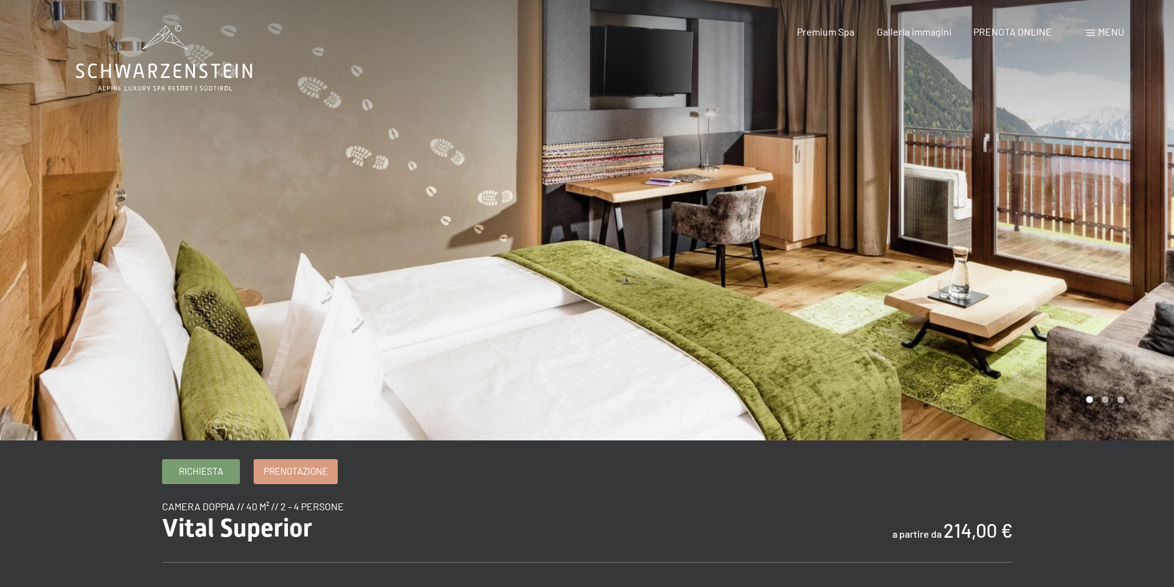
click at [1097, 312] on div at bounding box center [880, 220] width 587 height 440
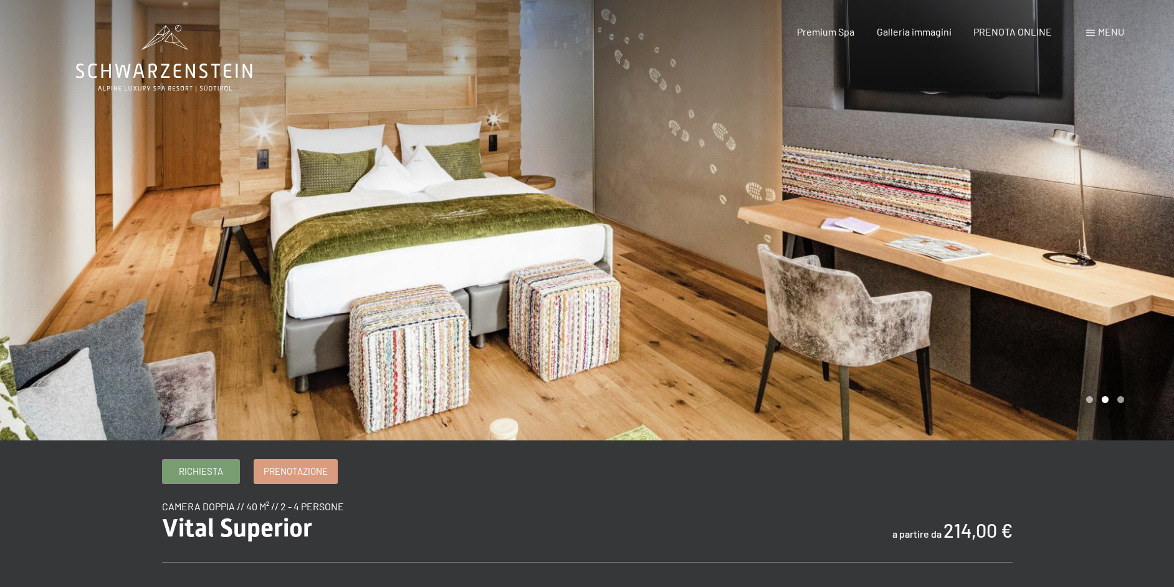
click at [1078, 250] on div at bounding box center [880, 220] width 587 height 440
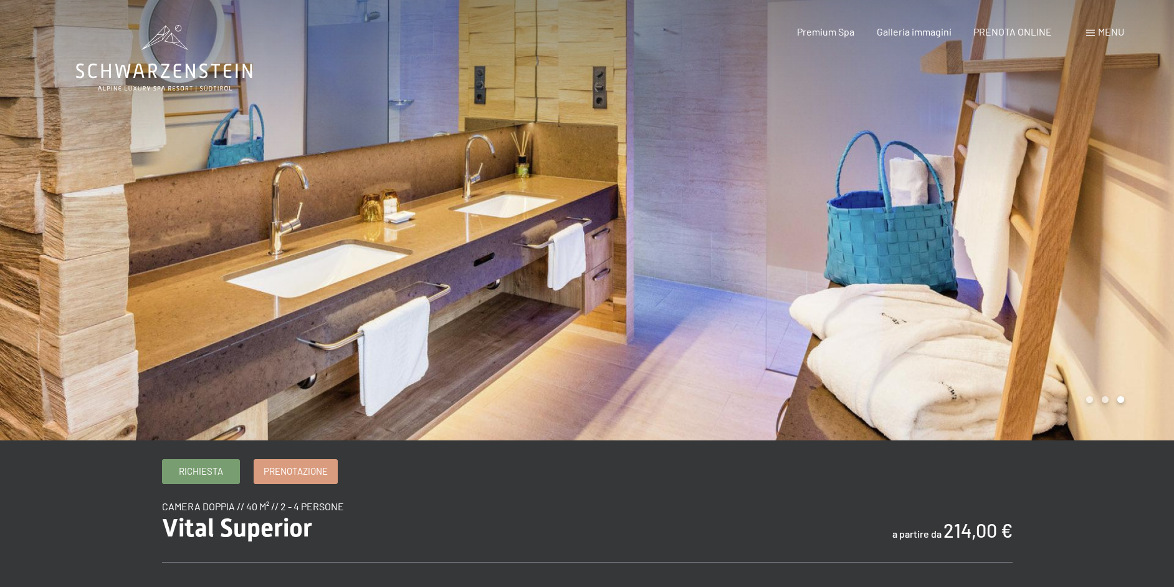
click at [1078, 250] on div at bounding box center [880, 220] width 587 height 440
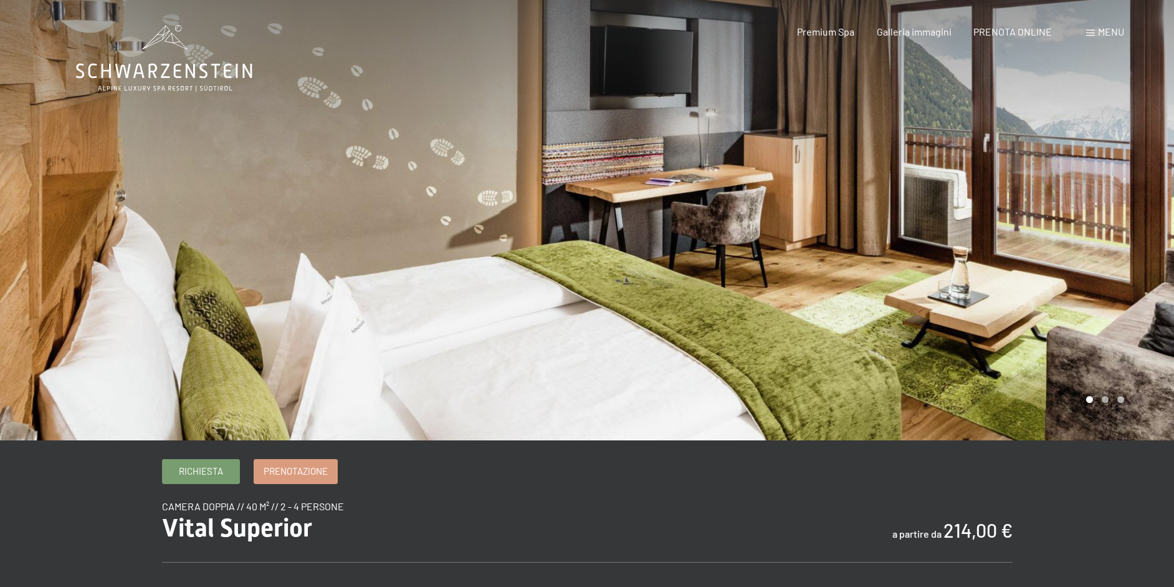
click at [1078, 250] on div at bounding box center [880, 220] width 587 height 440
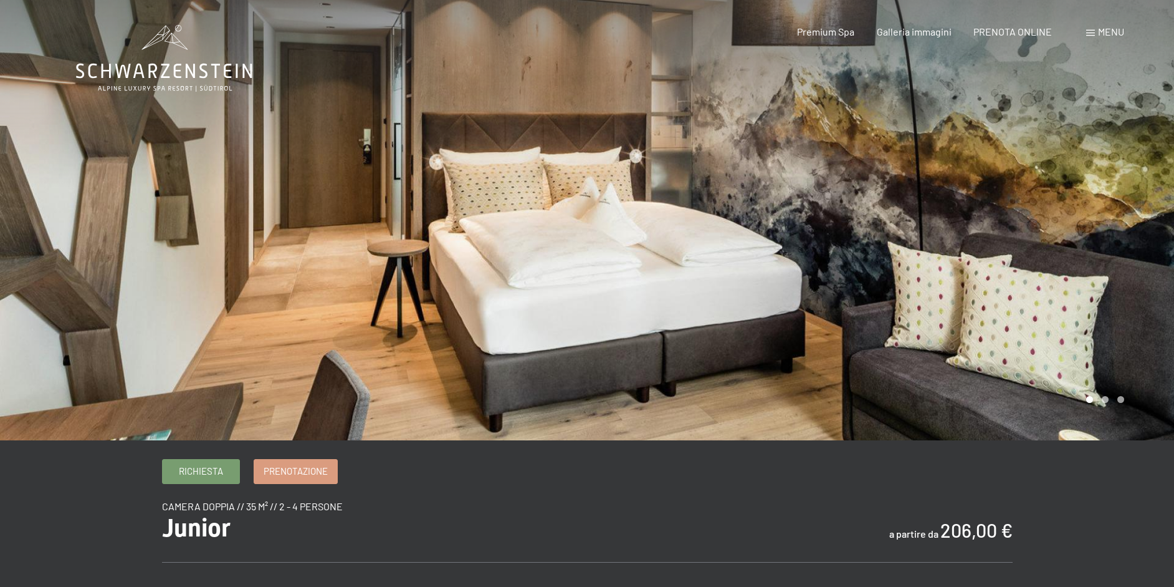
click at [1062, 229] on div at bounding box center [880, 220] width 587 height 440
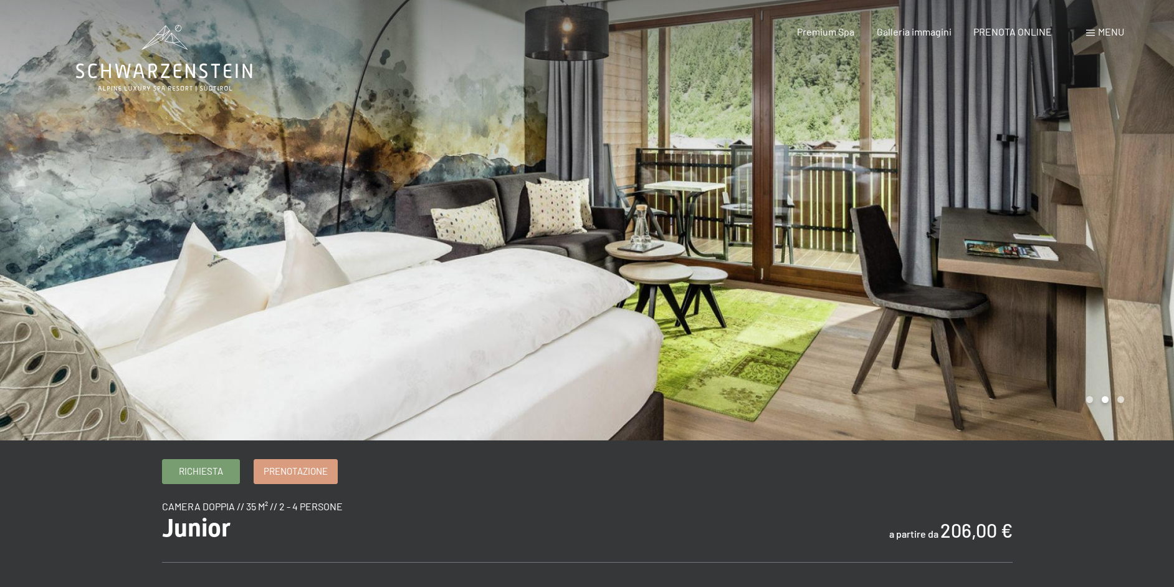
click at [1055, 230] on div at bounding box center [880, 220] width 587 height 440
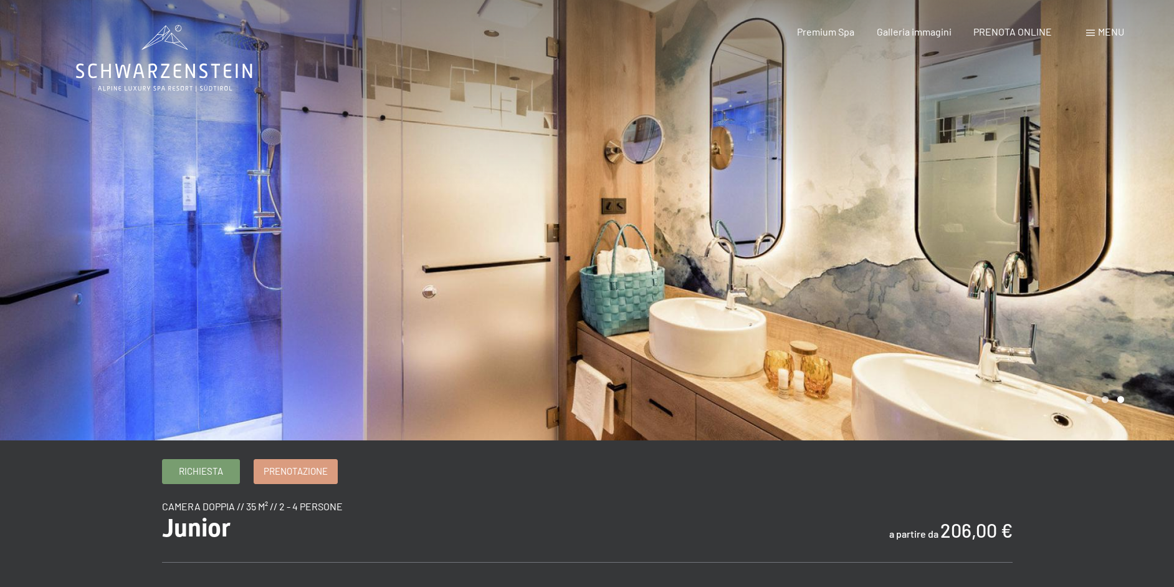
click at [1055, 230] on div at bounding box center [880, 220] width 587 height 440
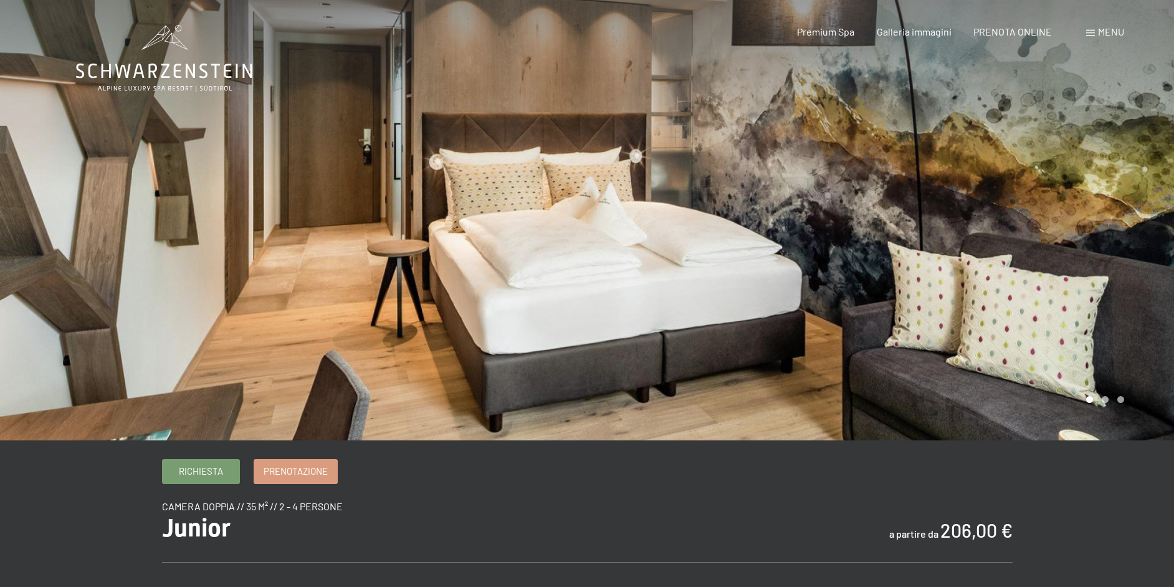
click at [1055, 230] on div at bounding box center [880, 220] width 587 height 440
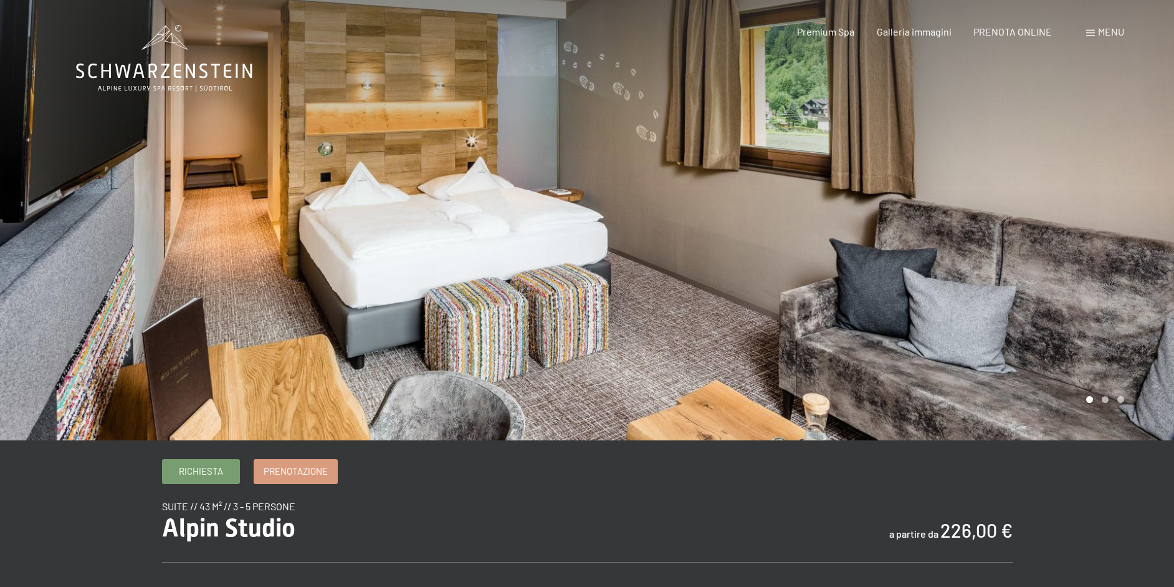
click at [1124, 234] on div at bounding box center [880, 220] width 587 height 440
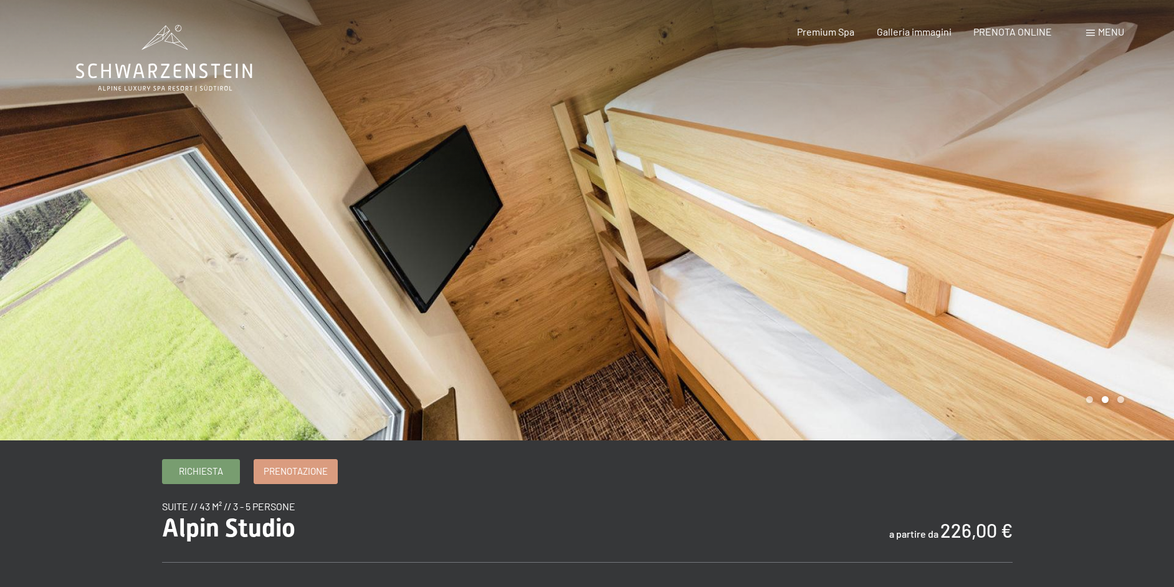
click at [1116, 234] on div at bounding box center [880, 220] width 587 height 440
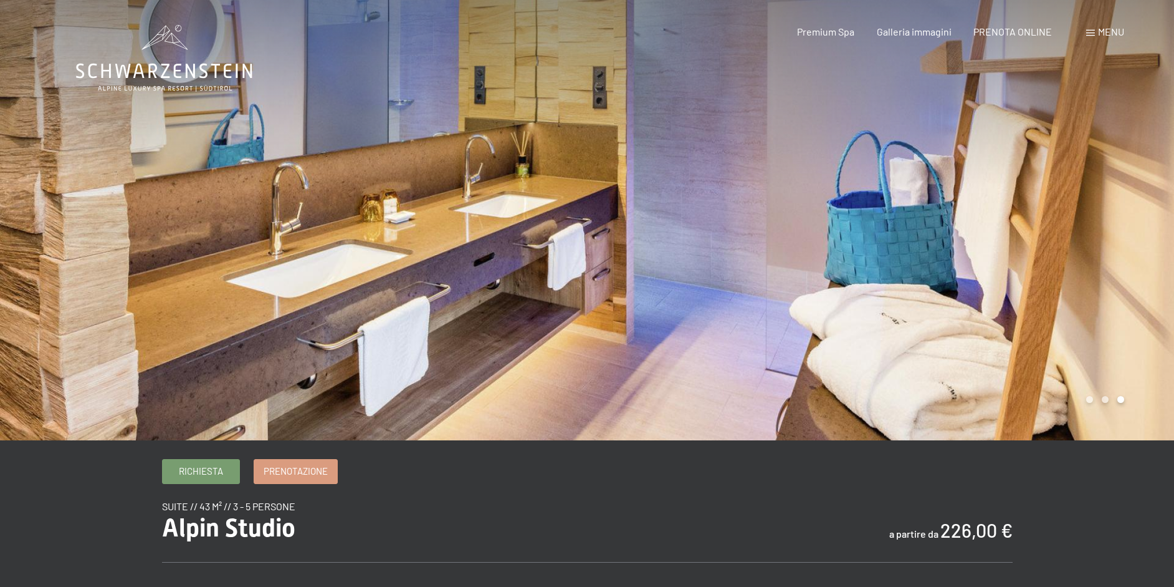
click at [1116, 234] on div at bounding box center [880, 220] width 587 height 440
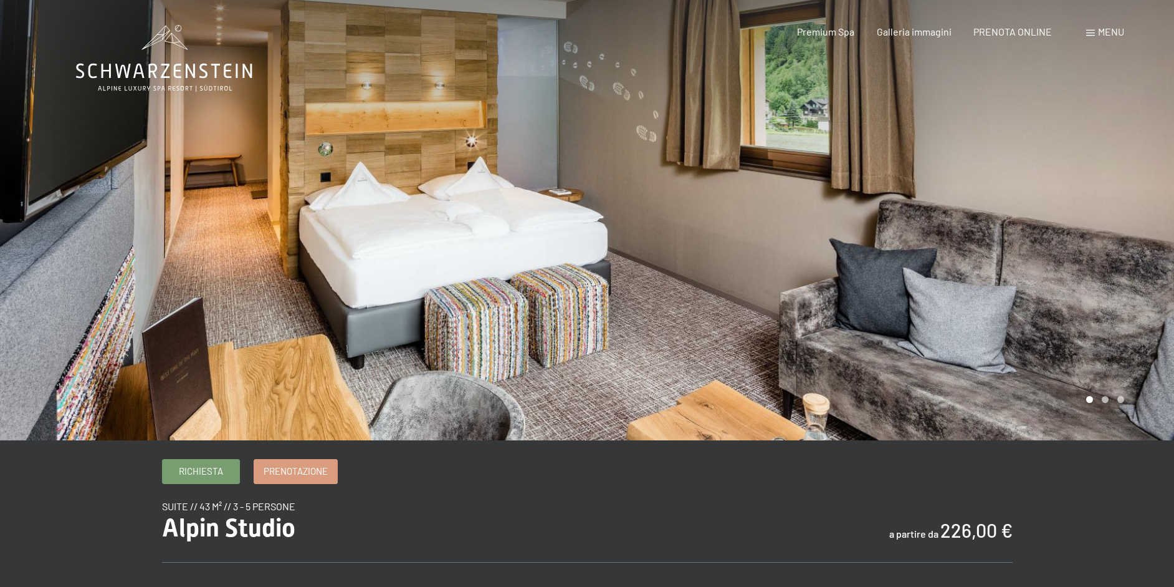
click at [1116, 234] on div at bounding box center [880, 220] width 587 height 440
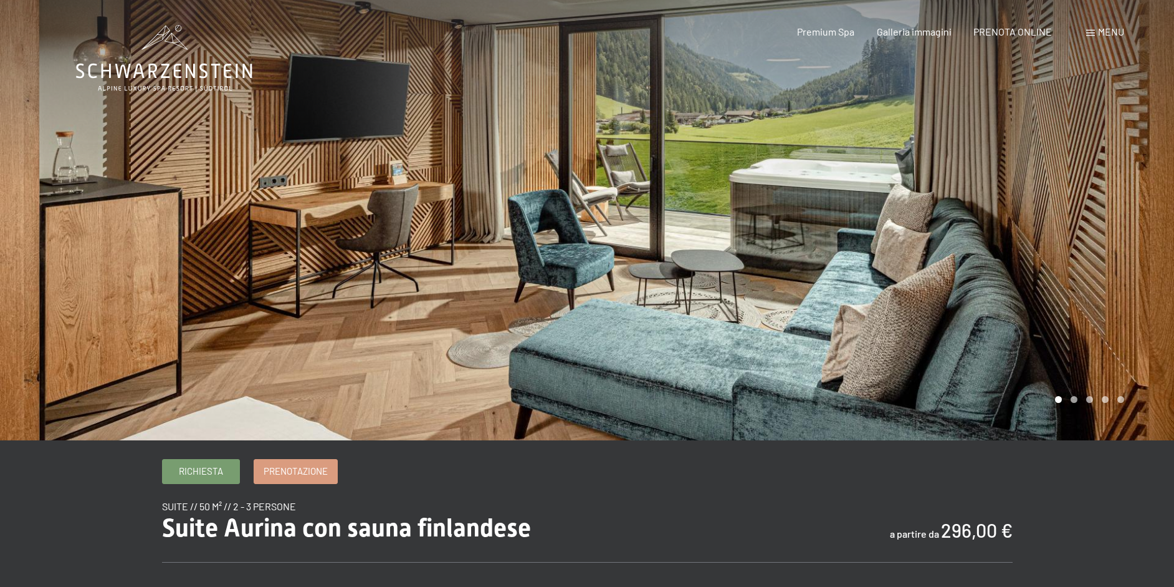
click at [913, 201] on div at bounding box center [880, 220] width 587 height 440
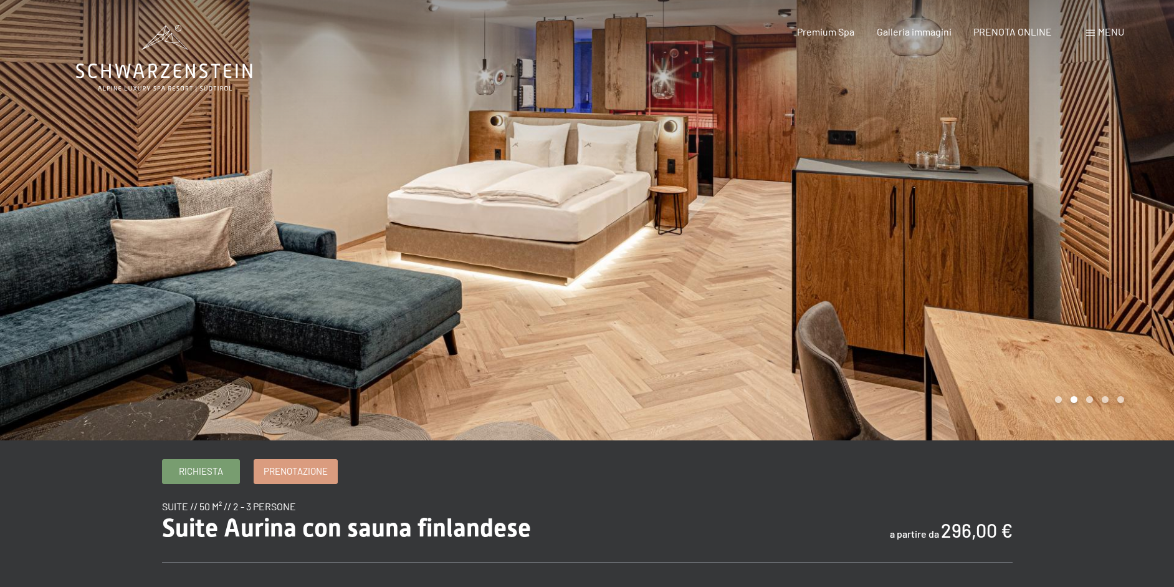
click at [913, 201] on div at bounding box center [880, 220] width 587 height 440
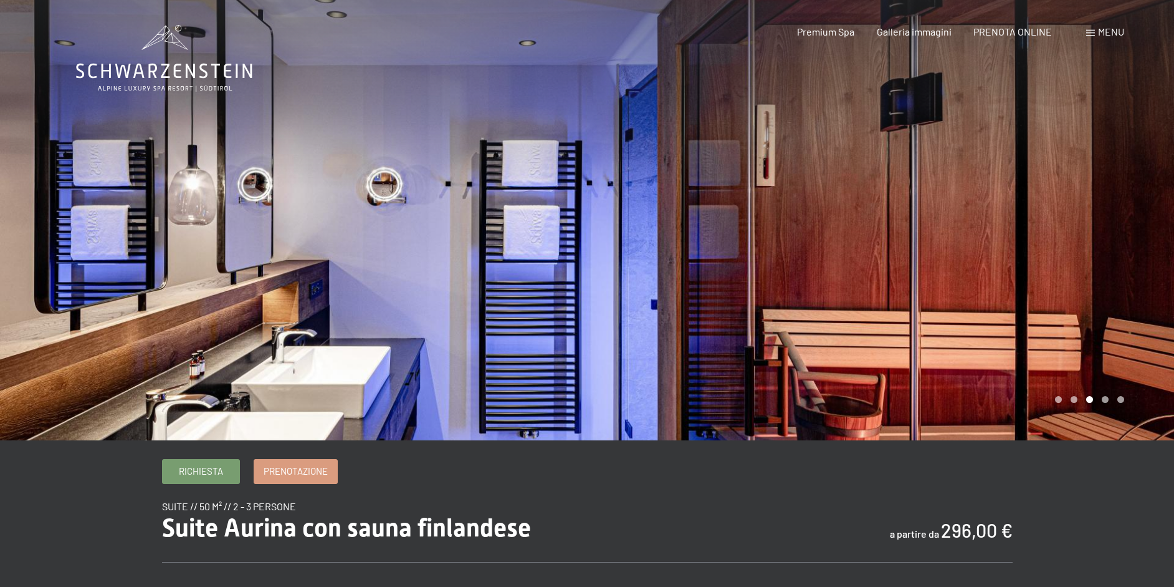
click at [913, 201] on div at bounding box center [880, 220] width 587 height 440
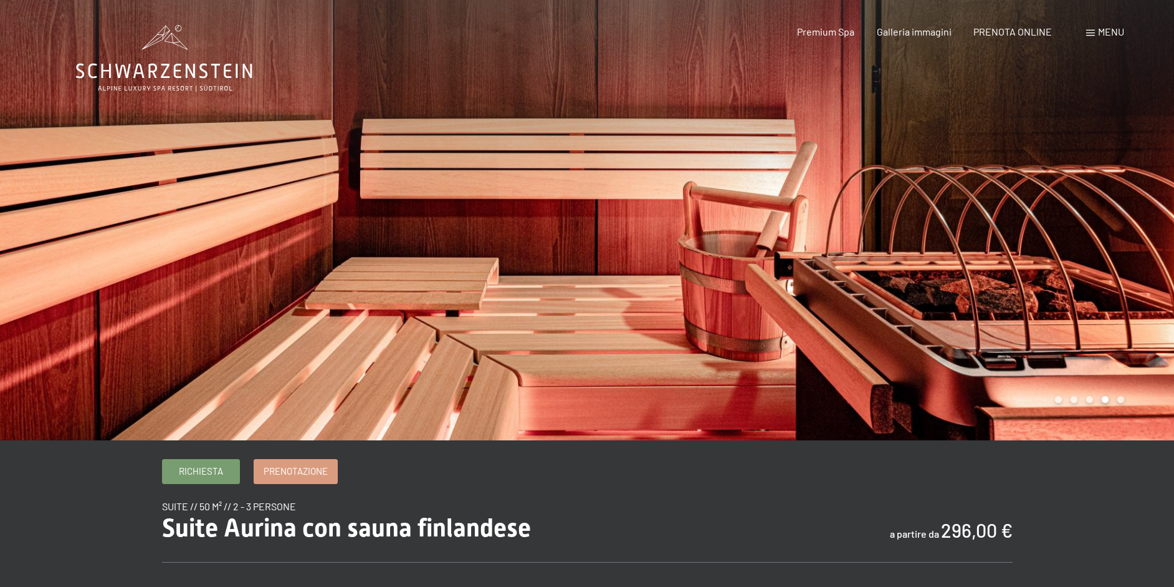
click at [913, 201] on div at bounding box center [880, 220] width 587 height 440
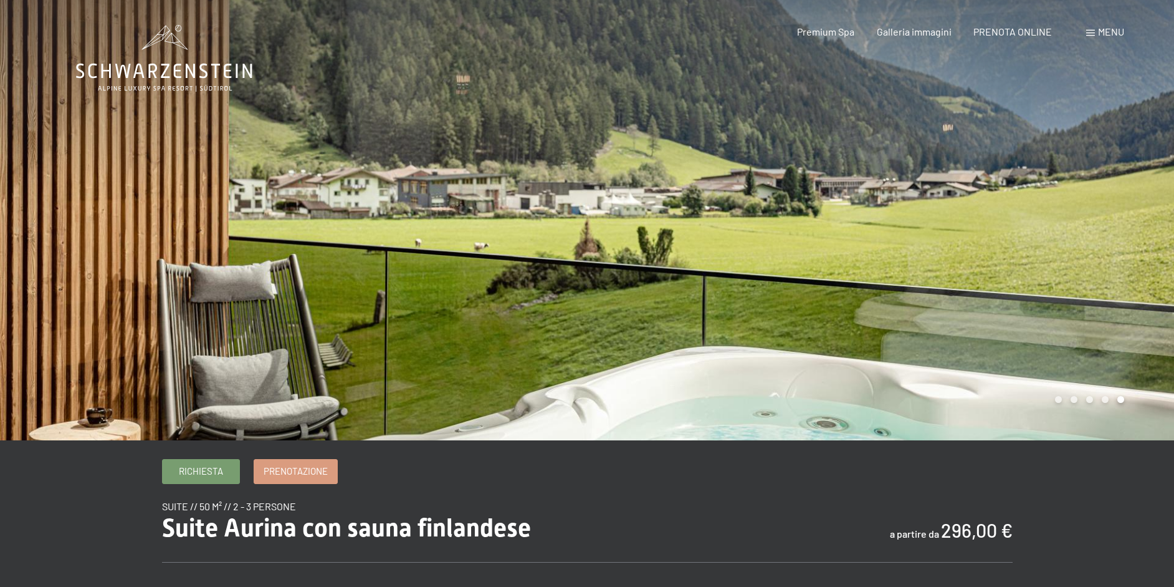
click at [913, 201] on div at bounding box center [880, 220] width 587 height 440
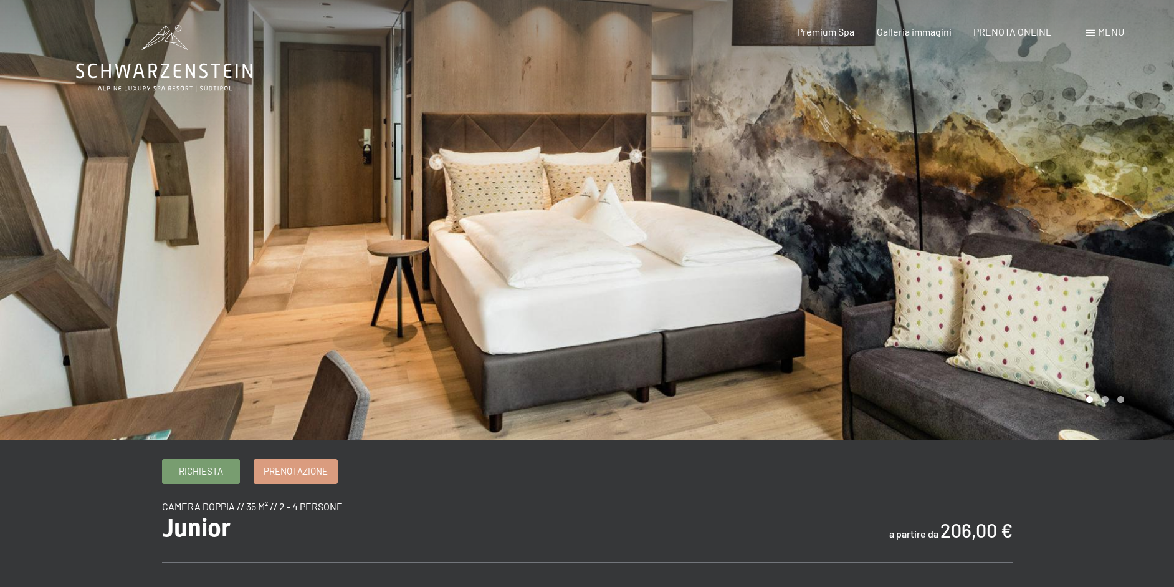
click at [941, 225] on div at bounding box center [880, 220] width 587 height 440
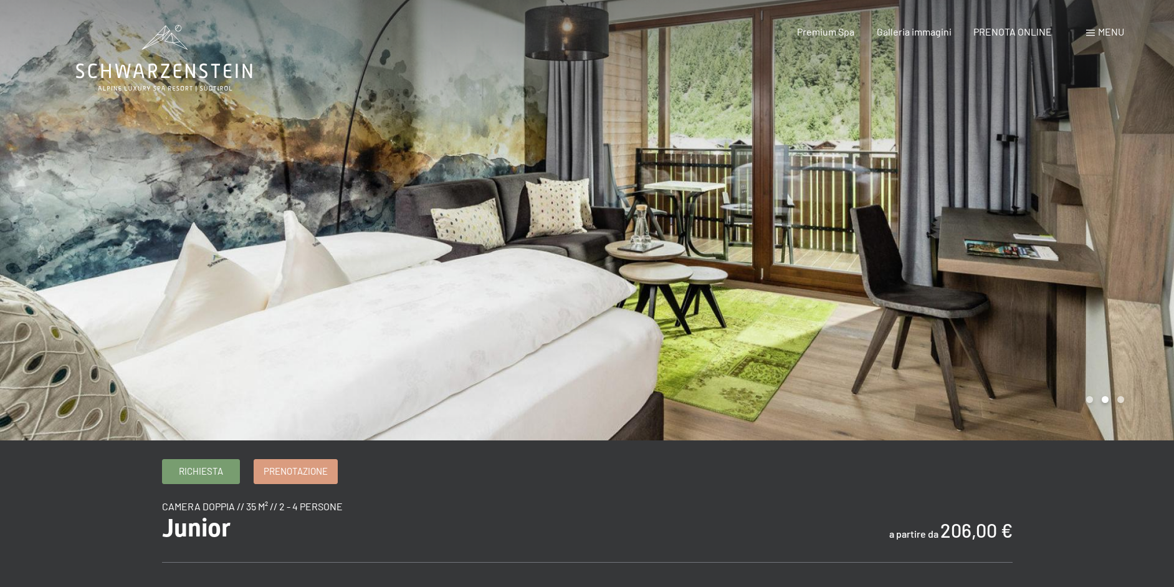
click at [941, 225] on div at bounding box center [880, 220] width 587 height 440
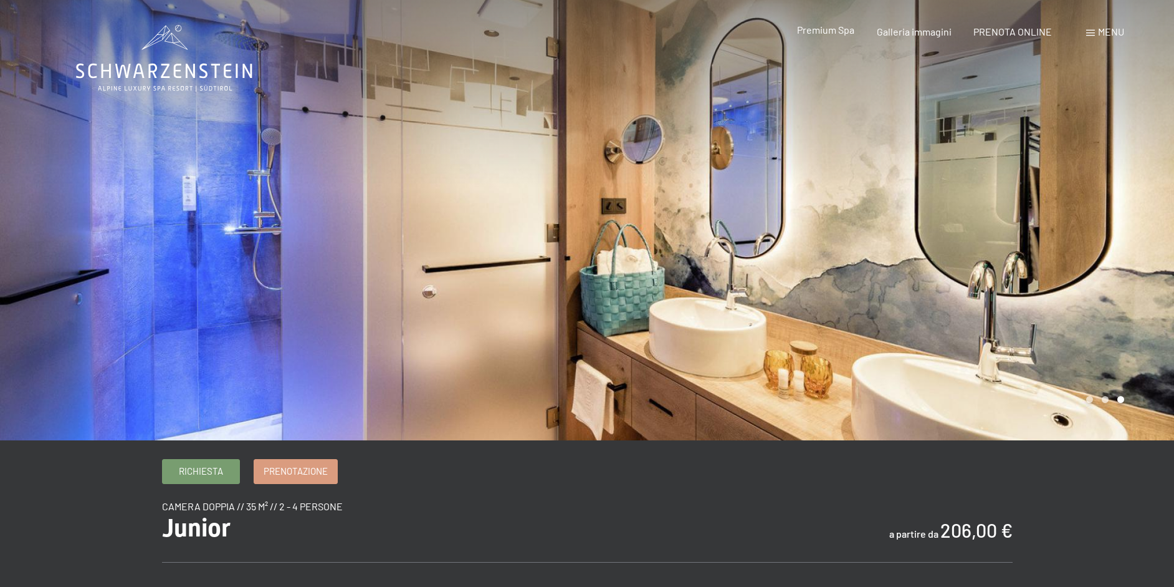
click at [806, 31] on span "Premium Spa" at bounding box center [825, 30] width 57 height 12
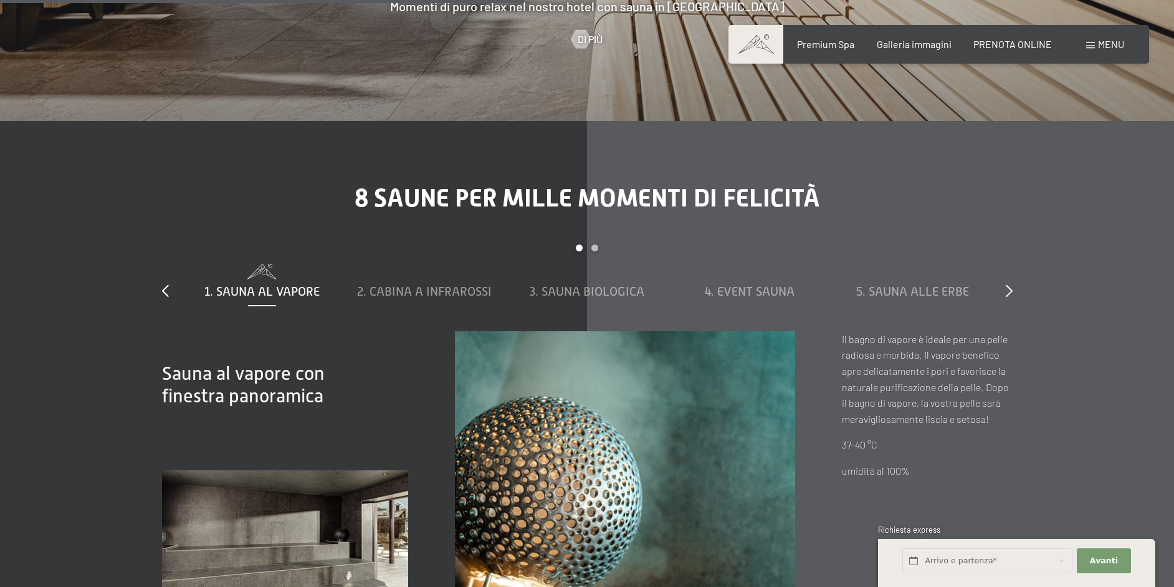
scroll to position [4195, 0]
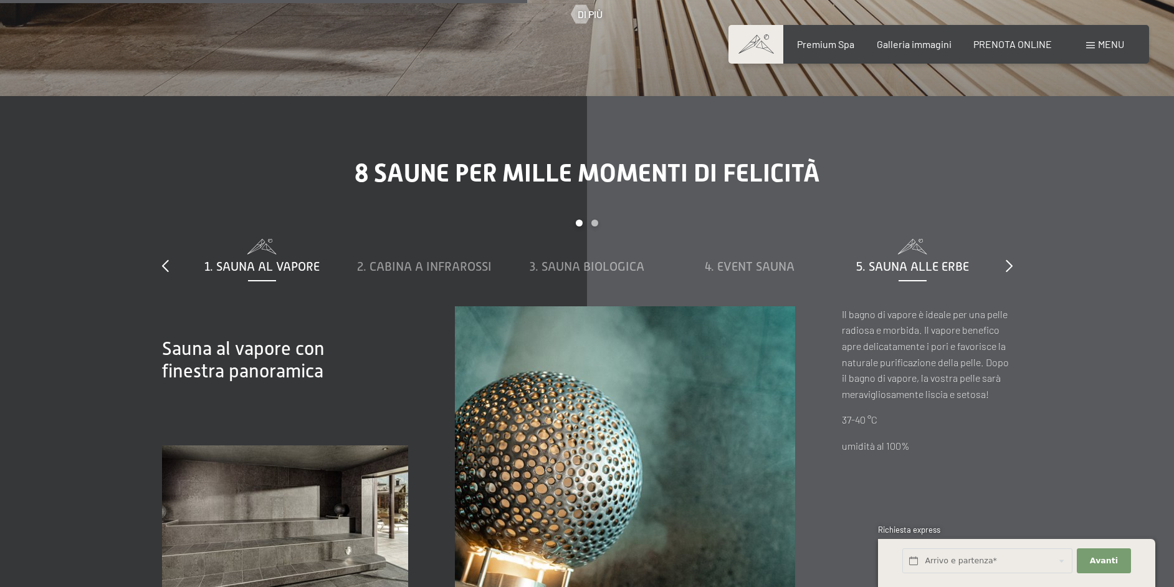
click at [956, 239] on div "5. Sauna alle erbe" at bounding box center [913, 257] width 150 height 36
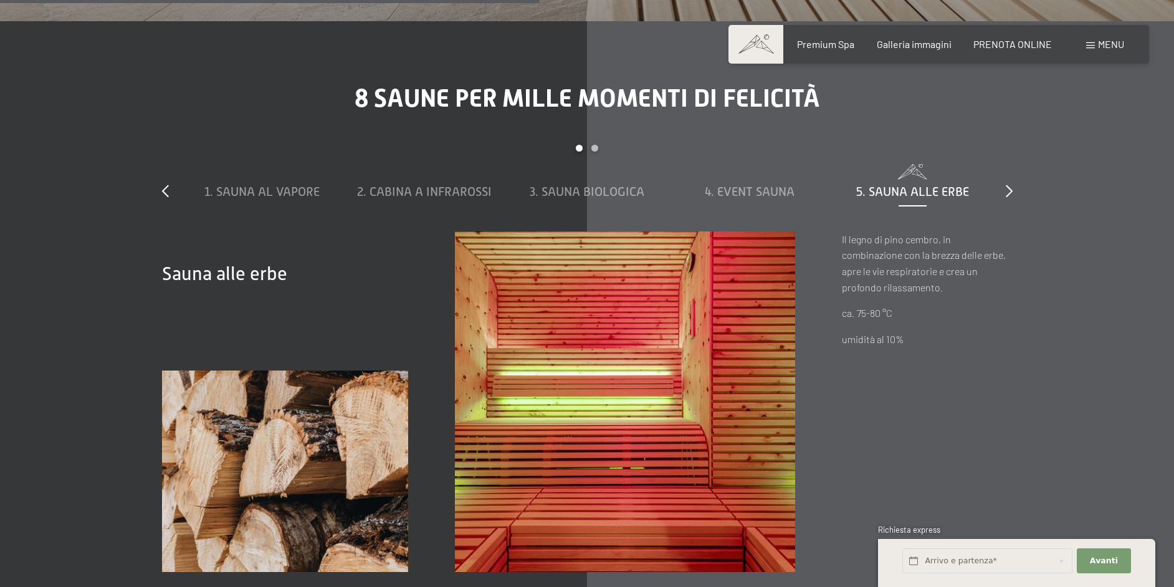
scroll to position [4295, 0]
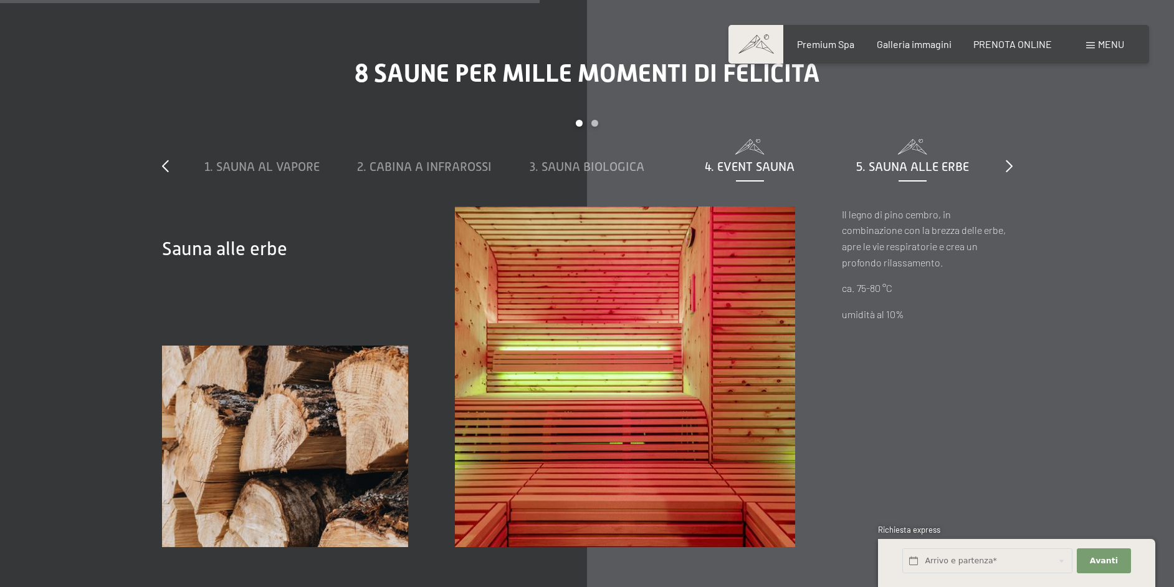
click at [742, 140] on div "4. Event Sauna" at bounding box center [750, 157] width 150 height 36
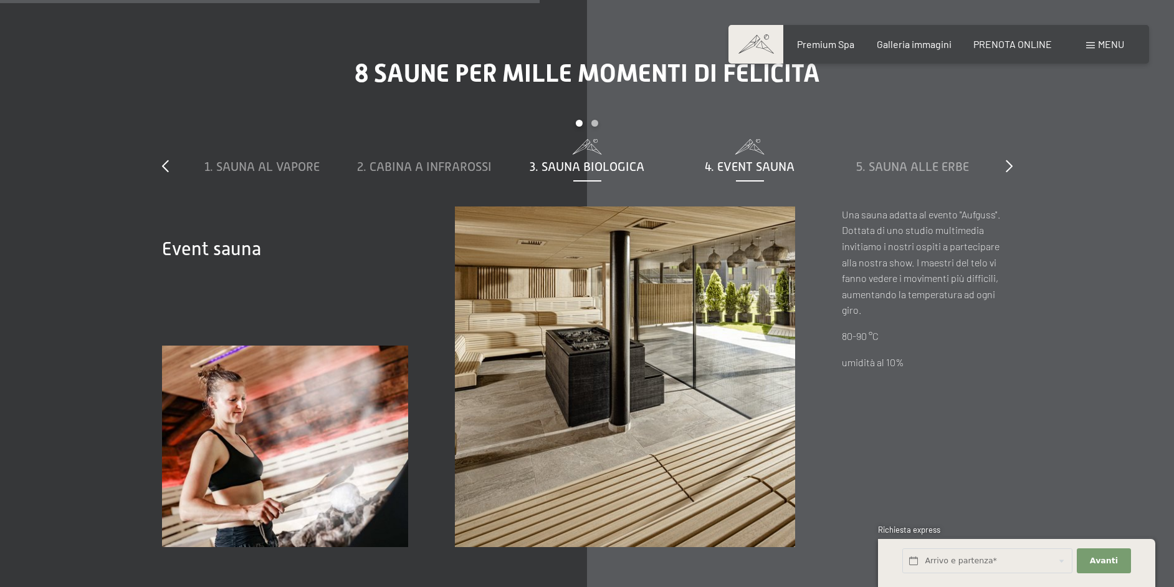
click at [621, 160] on span "3. Sauna biologica" at bounding box center [587, 167] width 115 height 14
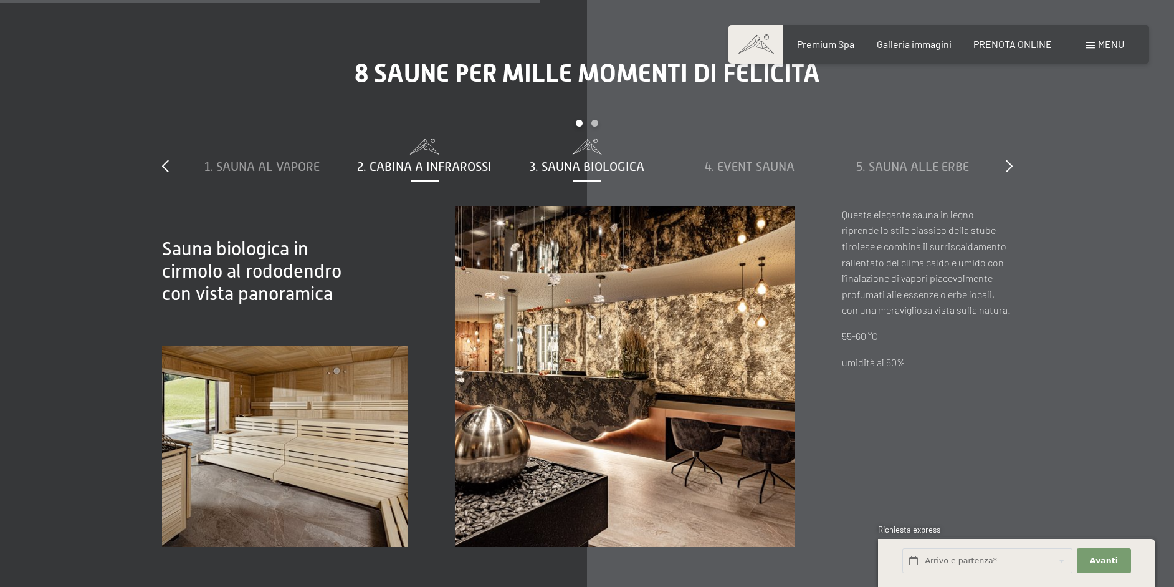
click at [435, 160] on span "2. Cabina a infrarossi" at bounding box center [424, 167] width 135 height 14
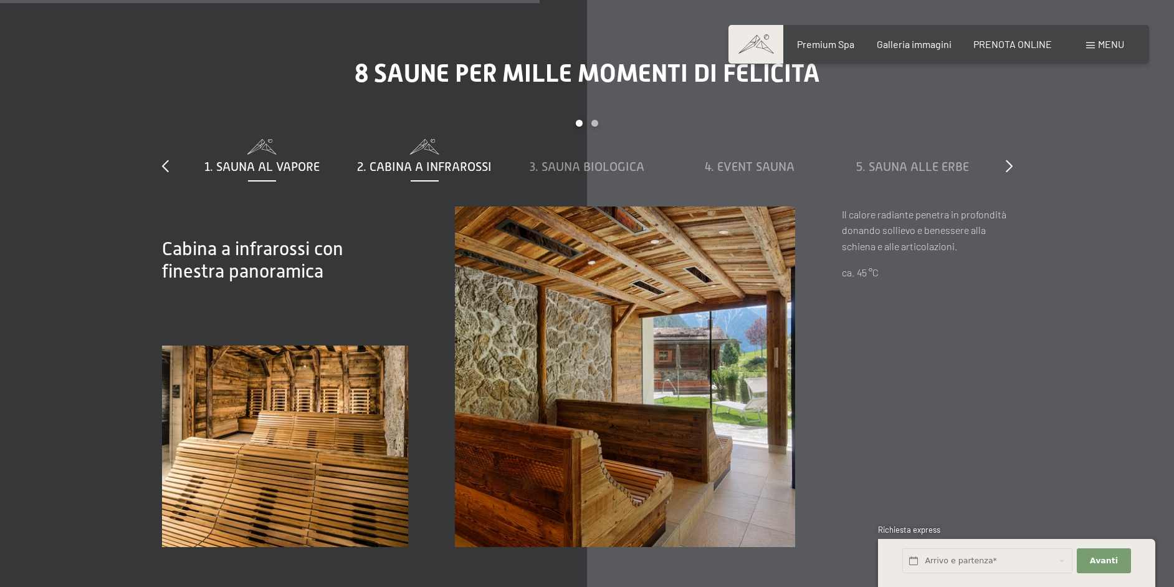
click at [232, 160] on span "1. Sauna al vapore" at bounding box center [261, 167] width 115 height 14
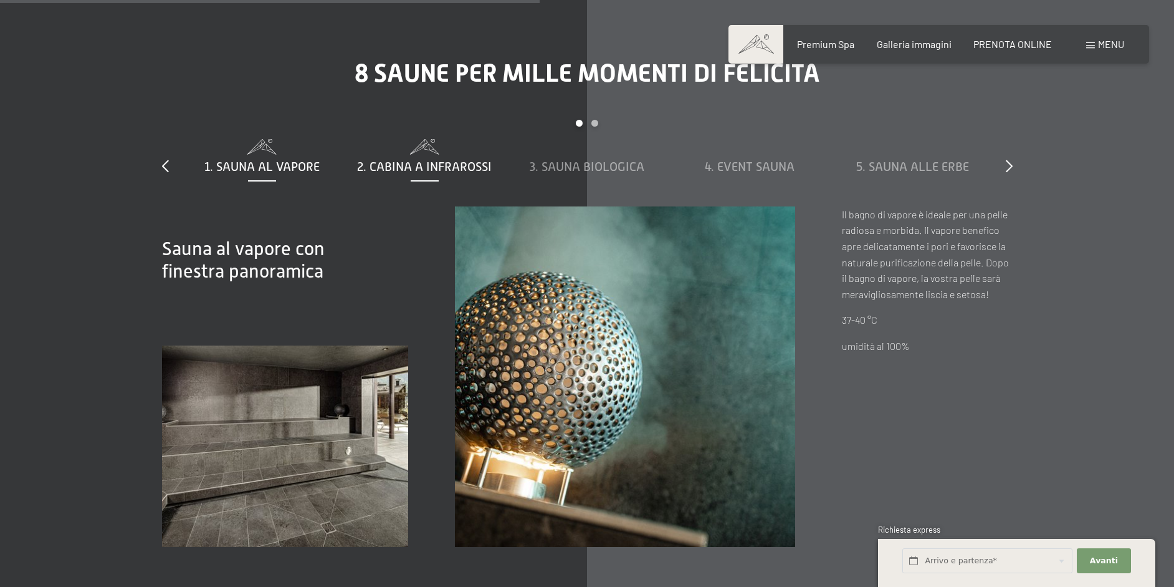
click at [431, 160] on span "2. Cabina a infrarossi" at bounding box center [424, 167] width 135 height 14
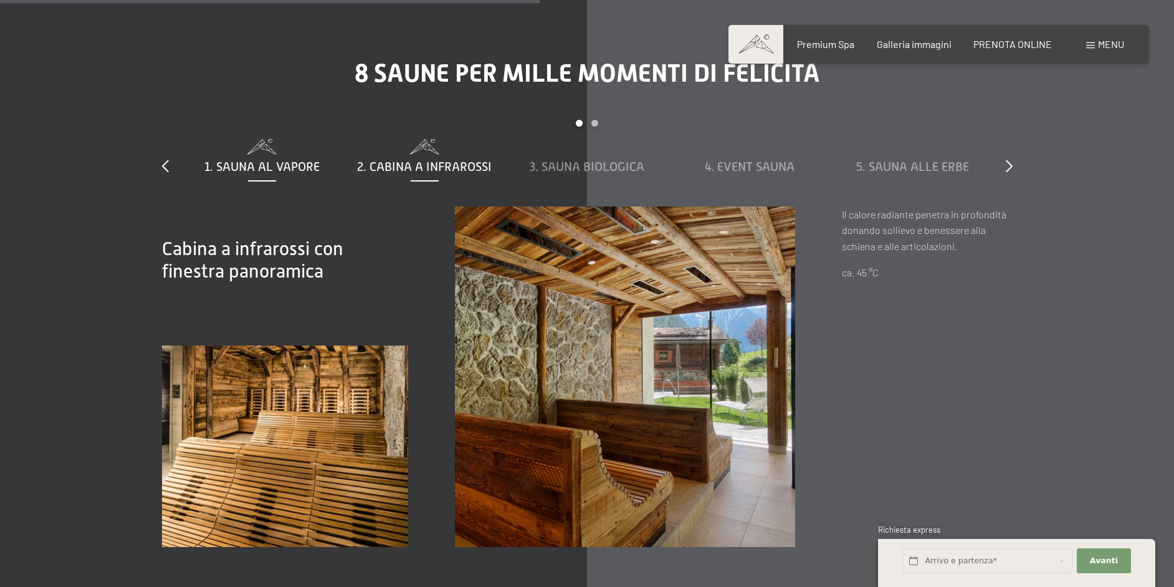
click at [295, 160] on span "1. Sauna al vapore" at bounding box center [261, 167] width 115 height 14
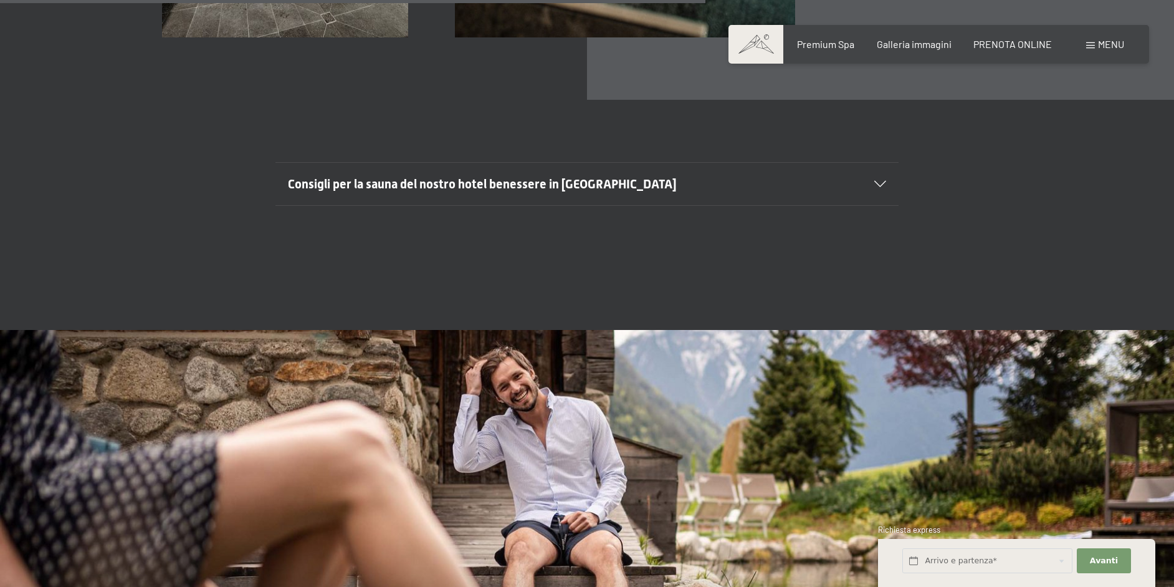
drag, startPoint x: 951, startPoint y: 339, endPoint x: 941, endPoint y: 393, distance: 55.1
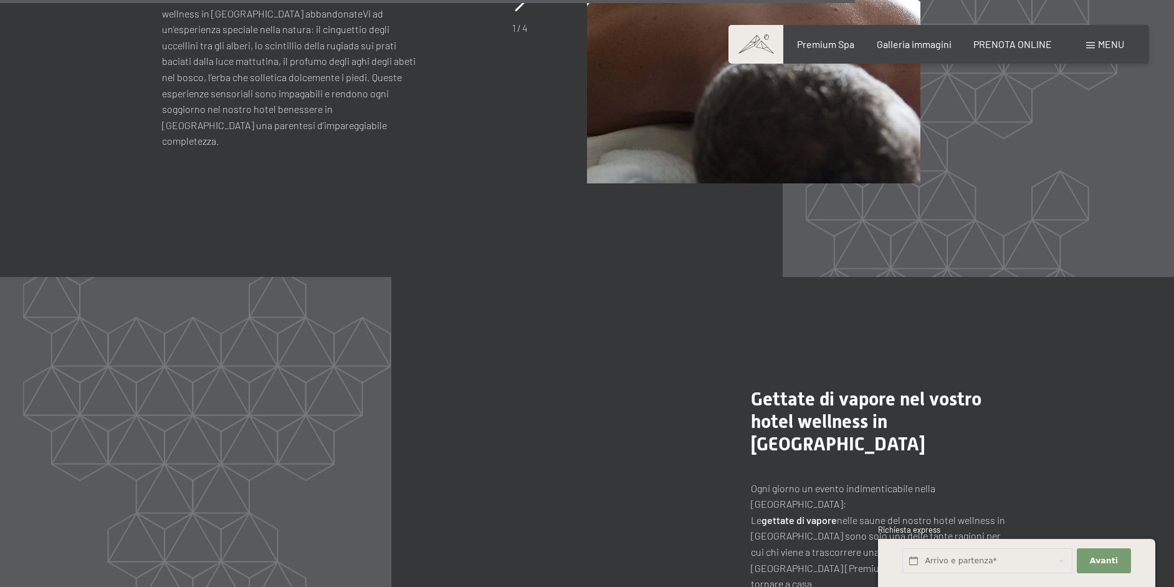
drag, startPoint x: 944, startPoint y: 322, endPoint x: 936, endPoint y: 373, distance: 51.7
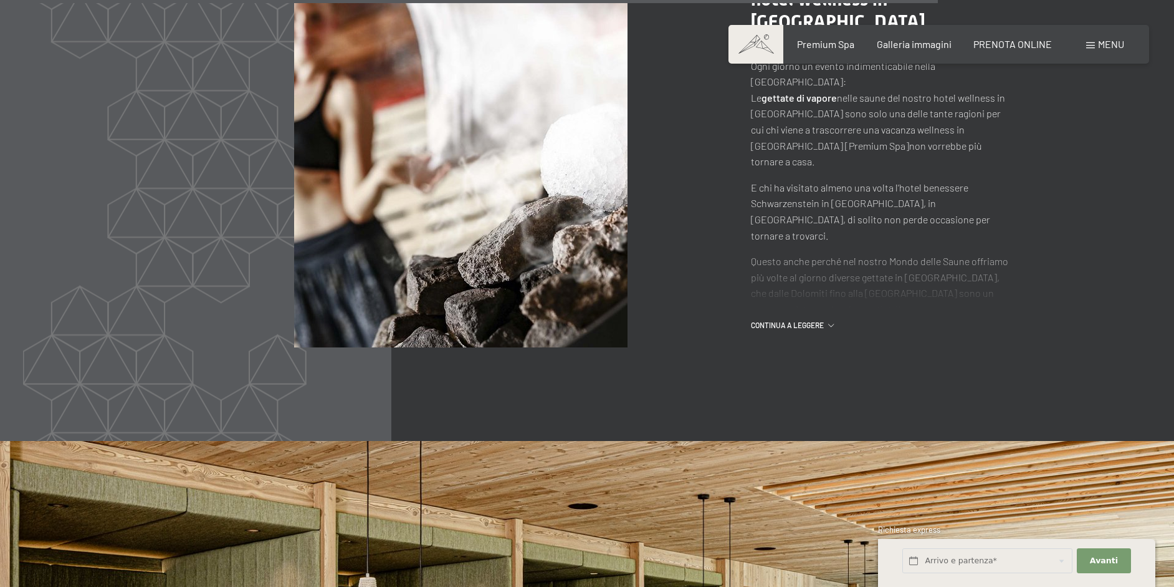
drag, startPoint x: 1075, startPoint y: 309, endPoint x: 1053, endPoint y: 341, distance: 39.4
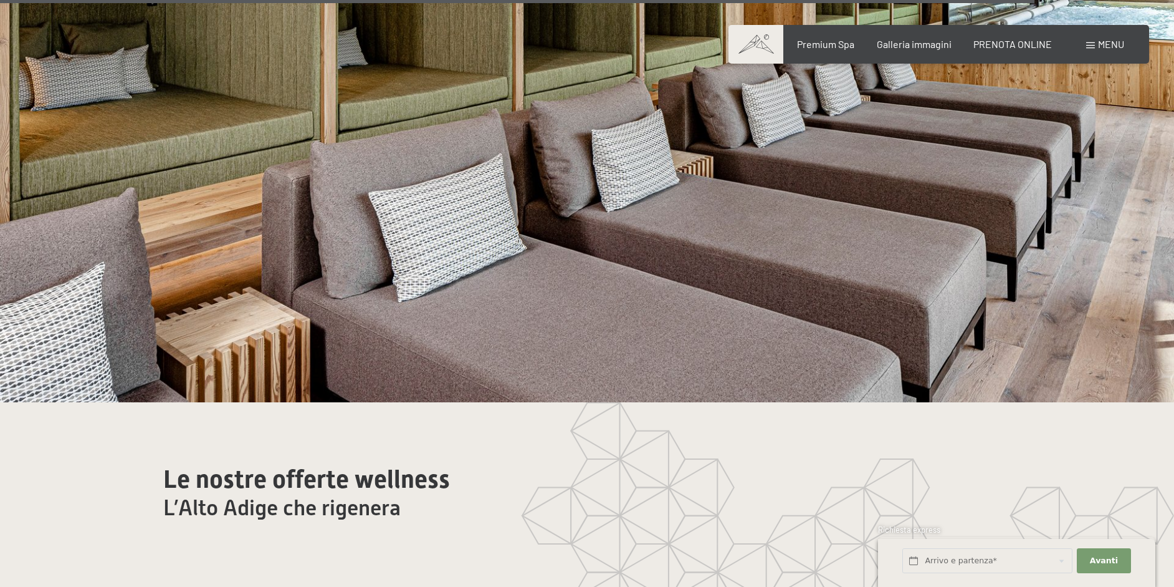
drag, startPoint x: 1048, startPoint y: 324, endPoint x: 1040, endPoint y: 407, distance: 83.3
